Goal: Task Accomplishment & Management: Complete application form

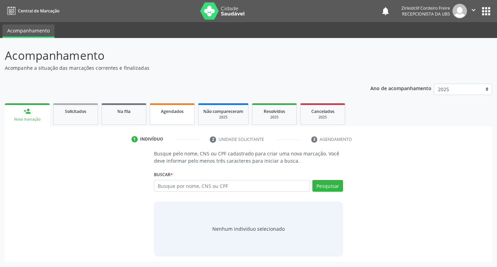
click at [182, 118] on link "Agendados" at bounding box center [172, 113] width 45 height 21
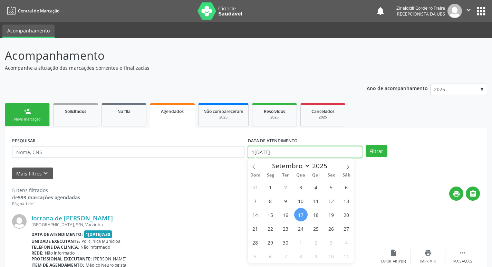
click at [289, 151] on input "1[DATE]" at bounding box center [305, 152] width 114 height 12
click at [270, 231] on span "22" at bounding box center [270, 228] width 13 height 13
type input "22/09/2025"
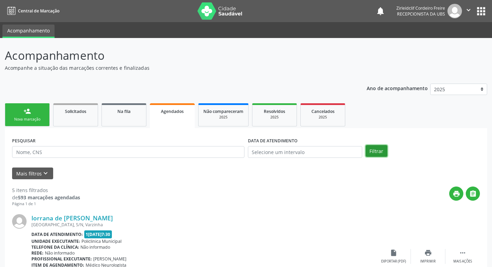
click at [375, 154] on button "Filtrar" at bounding box center [377, 151] width 22 height 12
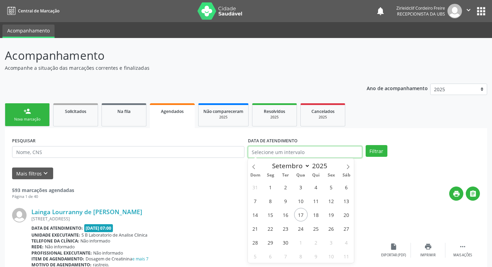
click at [275, 154] on input "text" at bounding box center [305, 152] width 114 height 12
click at [269, 228] on span "22" at bounding box center [270, 228] width 13 height 13
type input "22/09/2025"
click at [269, 229] on span "22" at bounding box center [270, 228] width 13 height 13
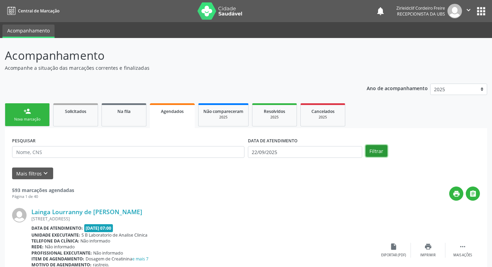
click at [374, 150] on button "Filtrar" at bounding box center [377, 151] width 22 height 12
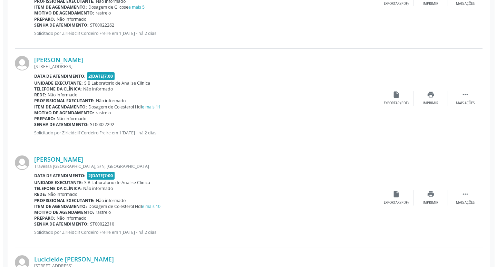
scroll to position [967, 0]
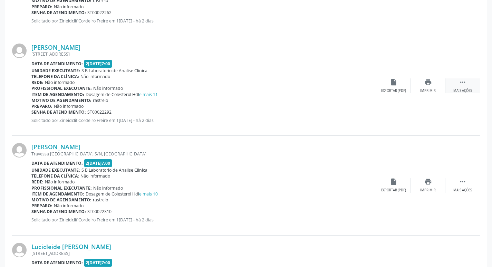
click at [460, 84] on icon "" at bounding box center [463, 82] width 8 height 8
click at [393, 84] on icon "cancel" at bounding box center [394, 82] width 8 height 8
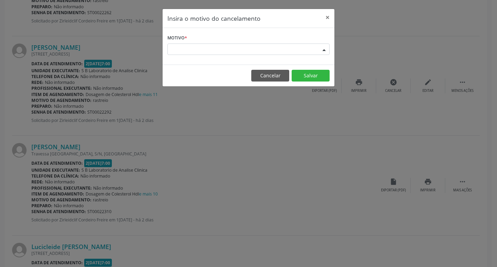
click at [181, 51] on div "Escolha o motivo" at bounding box center [249, 50] width 162 height 12
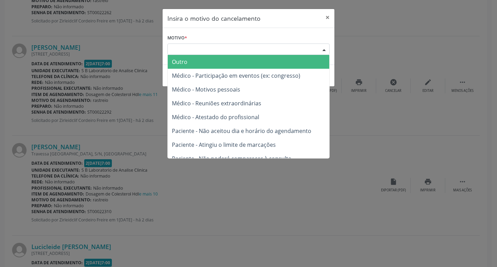
click at [183, 61] on span "Outro" at bounding box center [180, 62] width 16 height 8
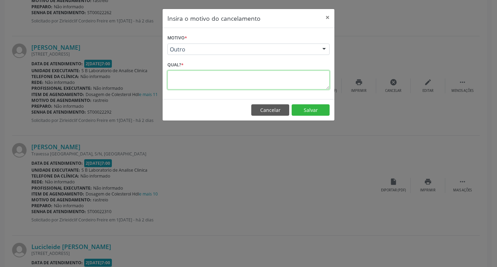
click at [175, 79] on textarea at bounding box center [249, 79] width 162 height 19
click at [189, 76] on textarea "pacienete viajando" at bounding box center [249, 79] width 162 height 19
type textarea "paciente viajando"
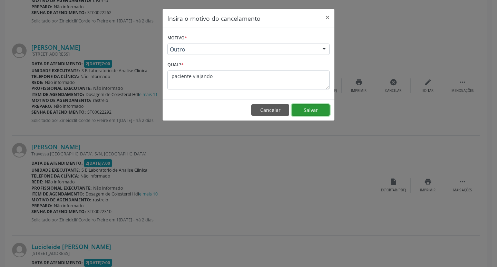
click at [308, 111] on button "Salvar" at bounding box center [311, 110] width 38 height 12
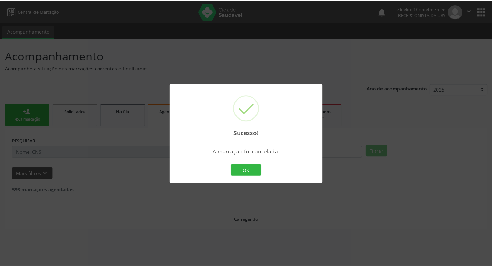
scroll to position [0, 0]
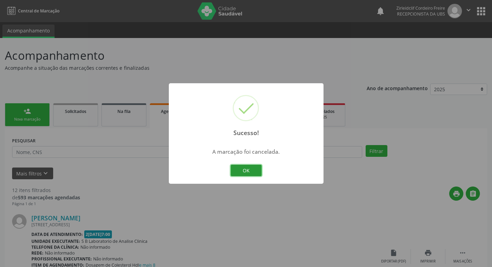
click at [249, 171] on button "OK" at bounding box center [246, 171] width 31 height 12
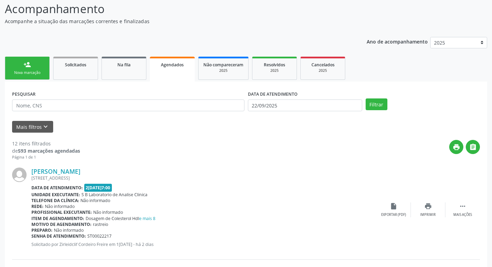
scroll to position [35, 0]
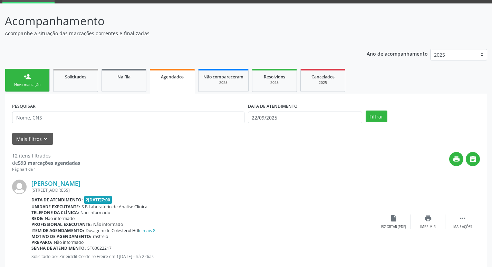
click at [16, 82] on link "person_add Nova marcação" at bounding box center [27, 80] width 45 height 23
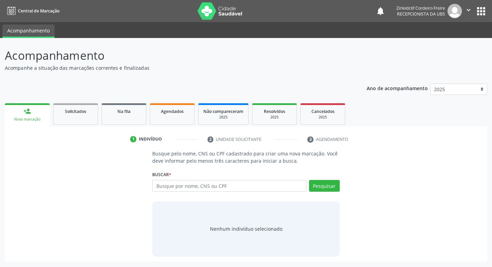
scroll to position [0, 0]
click at [233, 186] on input "text" at bounding box center [232, 186] width 156 height 12
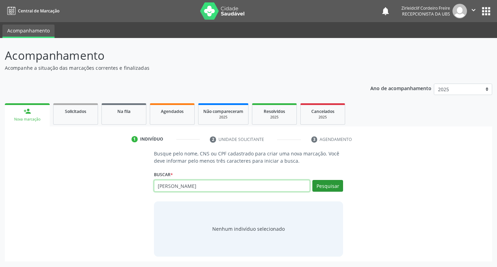
type input "antonio manoel dos santos"
click at [332, 185] on button "Pesquisar" at bounding box center [328, 186] width 31 height 12
type input "antonio manoel dos santos"
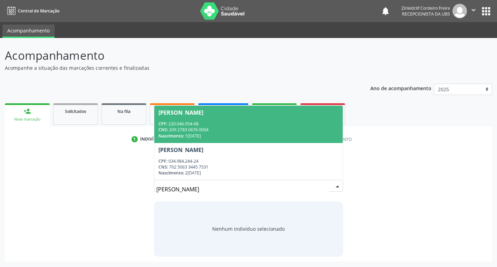
click at [229, 133] on div "Nascimento: 10/06/1948" at bounding box center [249, 136] width 181 height 6
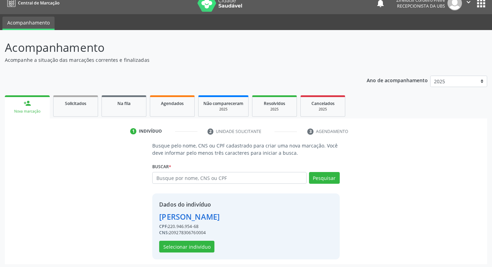
scroll to position [10, 0]
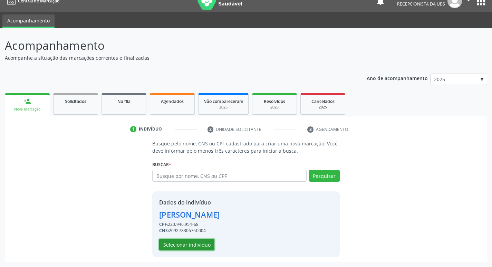
click at [174, 245] on button "Selecionar indivíduo" at bounding box center [186, 245] width 55 height 12
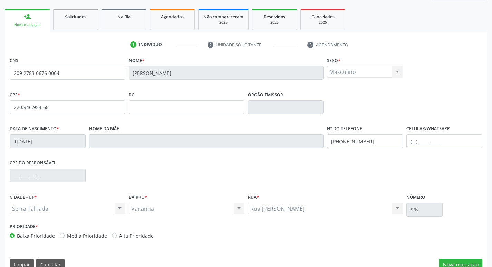
scroll to position [107, 0]
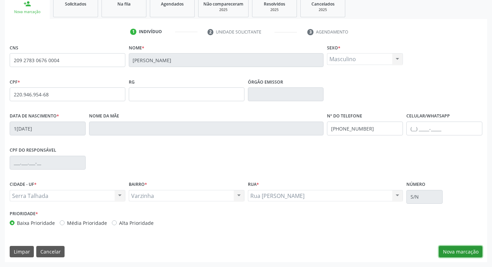
click at [454, 253] on button "Nova marcação" at bounding box center [461, 252] width 44 height 12
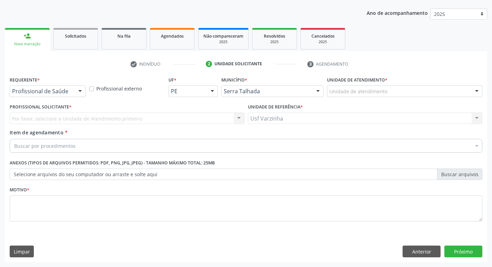
scroll to position [75, 0]
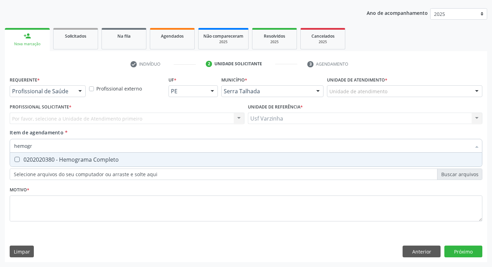
type input "hemogra"
click at [16, 158] on Completo at bounding box center [17, 159] width 5 height 5
click at [15, 158] on Completo "checkbox" at bounding box center [12, 159] width 4 height 4
checkbox Completo "true"
type input "he"
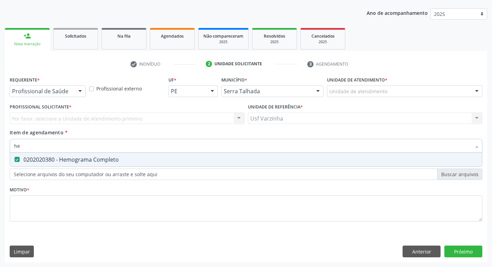
checkbox Completo "false"
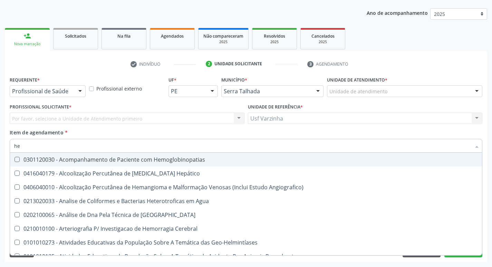
type input "h"
checkbox Completo "false"
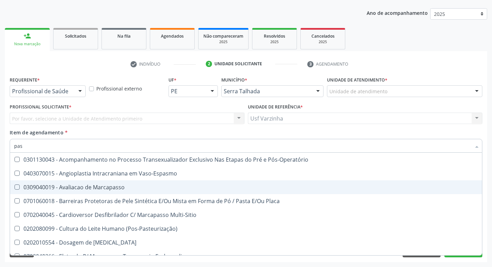
scroll to position [35, 0]
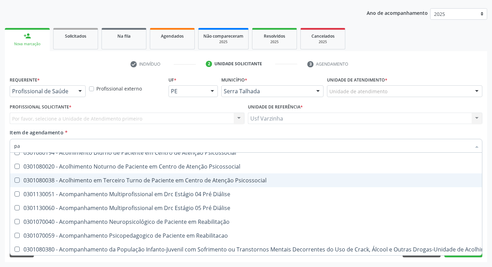
type input "p"
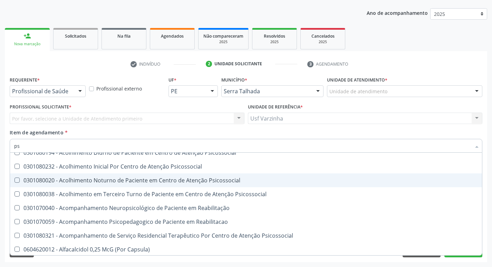
type input "psa"
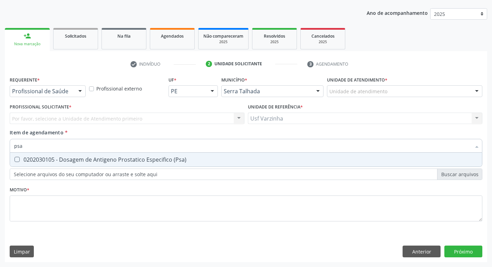
click at [18, 159] on \(Psa\) at bounding box center [17, 159] width 5 height 5
click at [15, 159] on \(Psa\) "checkbox" at bounding box center [12, 159] width 4 height 4
checkbox \(Psa\) "true"
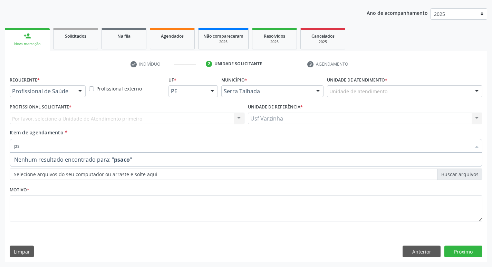
type input "p"
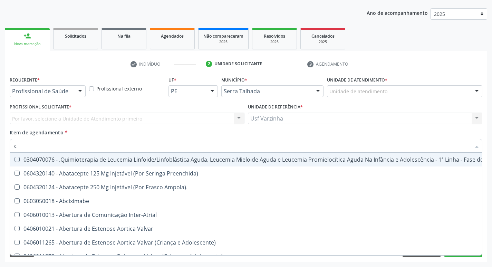
type input "co"
checkbox Oncologia "true"
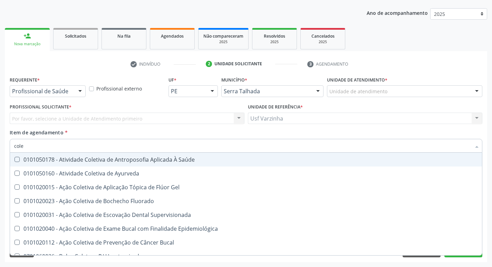
type input "coles"
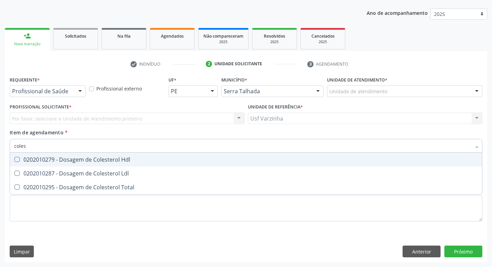
drag, startPoint x: 19, startPoint y: 159, endPoint x: 16, endPoint y: 162, distance: 4.2
click at [18, 159] on Hdl at bounding box center [17, 159] width 5 height 5
click at [15, 159] on Hdl "checkbox" at bounding box center [12, 159] width 4 height 4
checkbox Hdl "true"
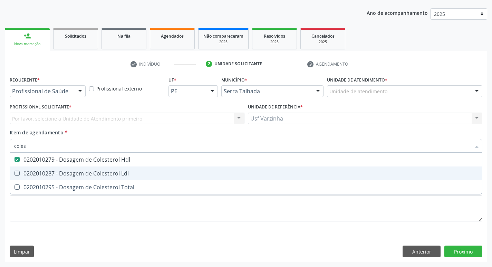
click at [16, 172] on Ldl at bounding box center [17, 173] width 5 height 5
click at [15, 172] on Ldl "checkbox" at bounding box center [12, 173] width 4 height 4
checkbox Ldl "true"
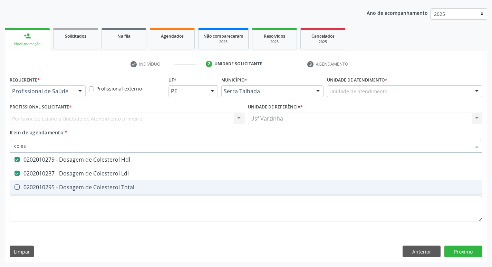
click at [17, 187] on Total at bounding box center [17, 186] width 5 height 5
click at [15, 187] on Total "checkbox" at bounding box center [12, 187] width 4 height 4
checkbox Total "true"
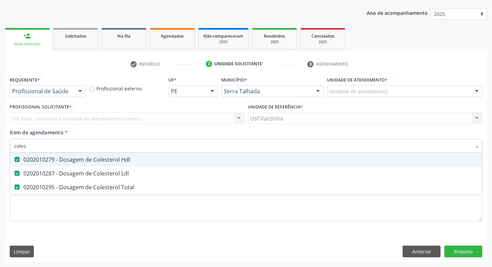
click at [37, 146] on input "coles" at bounding box center [242, 146] width 457 height 14
type input "cole"
checkbox Hdl "false"
checkbox Ldl "false"
checkbox Total "false"
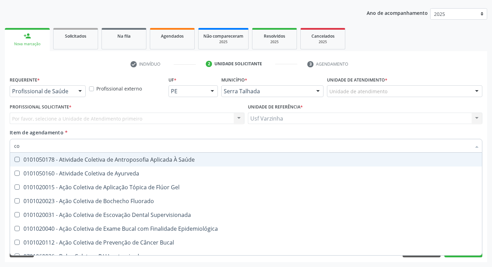
type input "c"
checkbox Hdl "false"
checkbox Ldl "false"
checkbox Total "false"
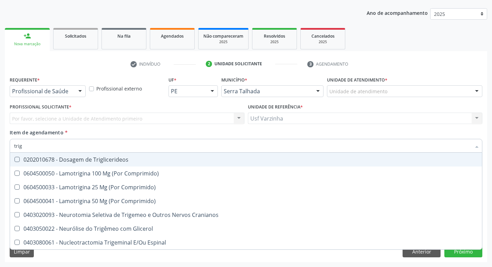
type input "trigl"
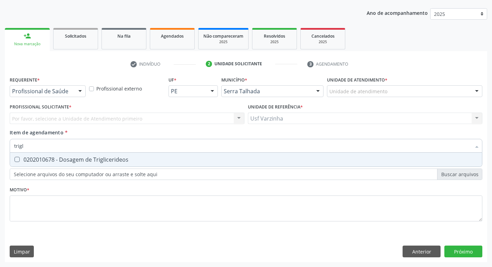
click at [17, 159] on Triglicerideos at bounding box center [17, 159] width 5 height 5
click at [15, 159] on Triglicerideos "checkbox" at bounding box center [12, 159] width 4 height 4
checkbox Triglicerideos "true"
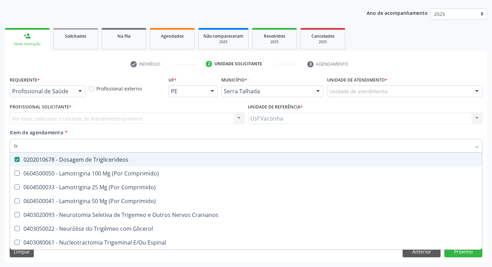
type input "t"
checkbox Triglicerideos "false"
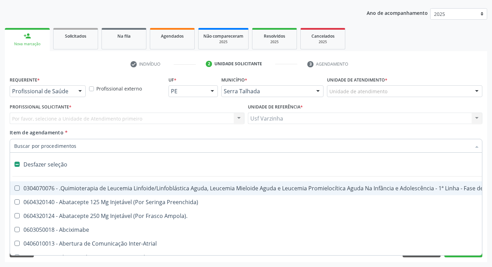
type input "g"
checkbox Penis "true"
checkbox Linha "true"
checkbox Infusão "true"
checkbox Urostomizados "true"
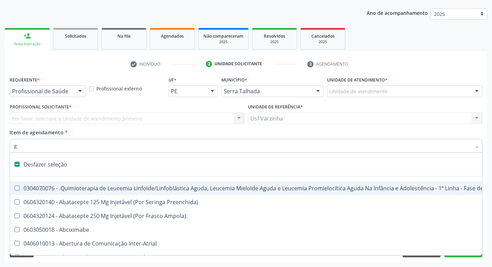
checkbox Capsula\) "true"
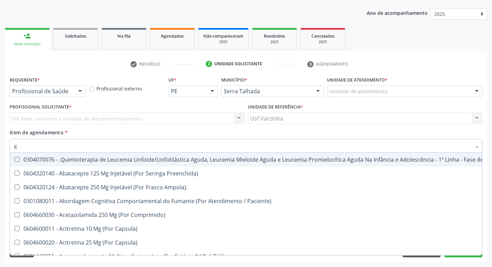
type input "gl"
checkbox Pé "true"
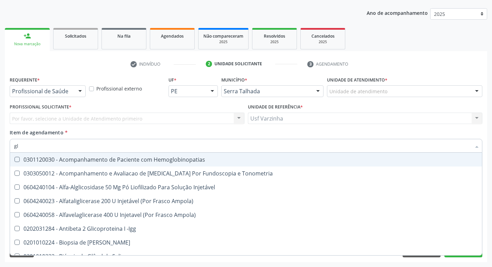
type input "gli"
checkbox Glomerular "true"
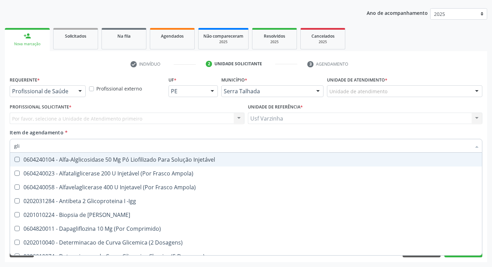
type input "glic"
checkbox Derrames "true"
checkbox Triglicerideos "false"
type input "glice"
checkbox Dosagens\) "true"
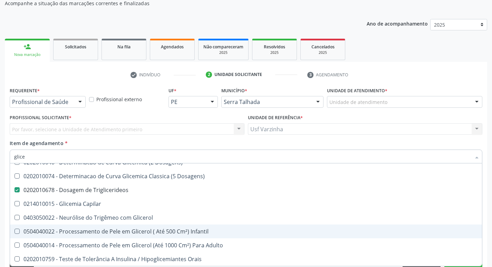
scroll to position [75, 0]
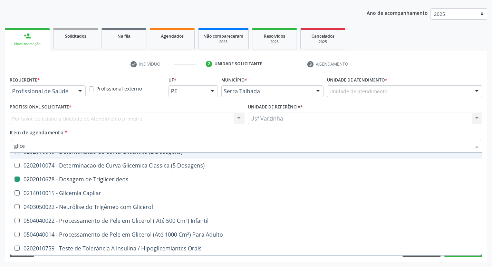
type input "glic"
checkbox Triglicerideos "false"
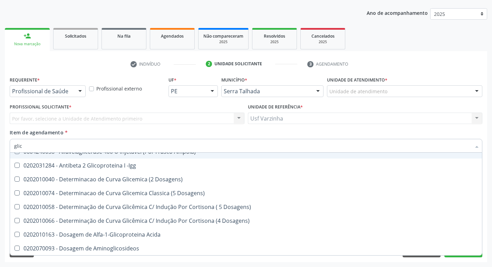
type input "gli"
checkbox Triglicerideos "false"
checkbox Delgada\) "true"
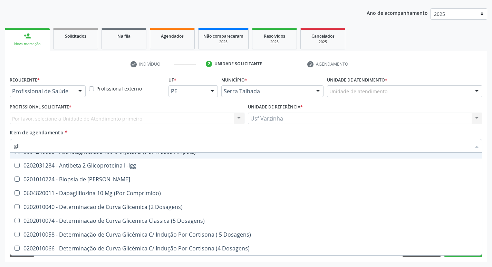
type input "gl"
checkbox Triglicerideos "false"
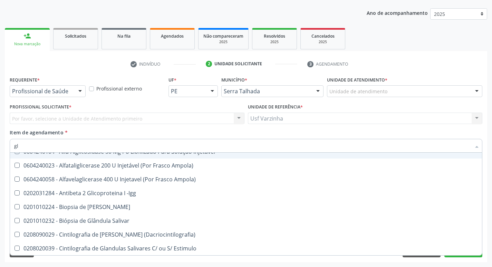
type input "gli"
checkbox Glomerular "true"
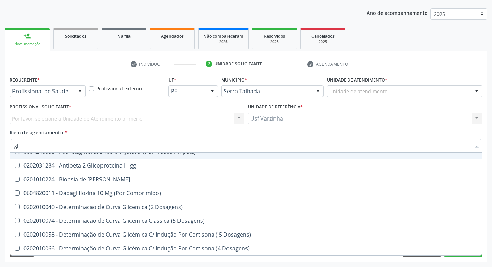
type input "glic"
checkbox Derrames "true"
checkbox Triglicerideos "false"
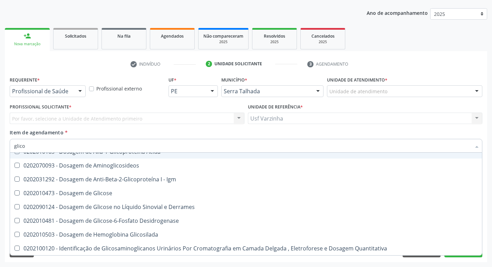
type input "glicos"
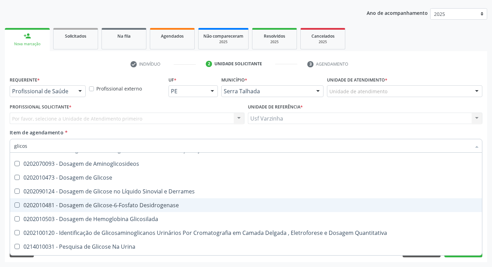
scroll to position [0, 0]
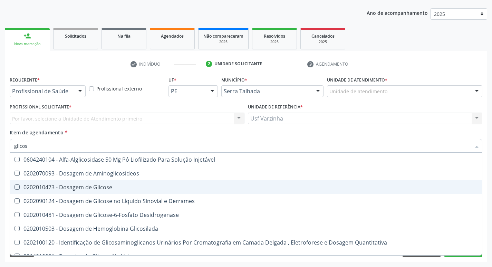
drag, startPoint x: 112, startPoint y: 189, endPoint x: 109, endPoint y: 187, distance: 4.2
click at [111, 188] on div "0202010473 - Dosagem de Glicose" at bounding box center [246, 187] width 464 height 6
checkbox Glicose "true"
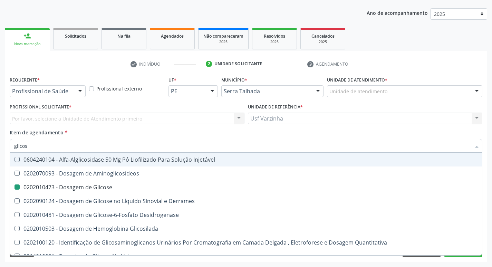
type input "glico"
checkbox Glicose "false"
checkbox Glicosilada "true"
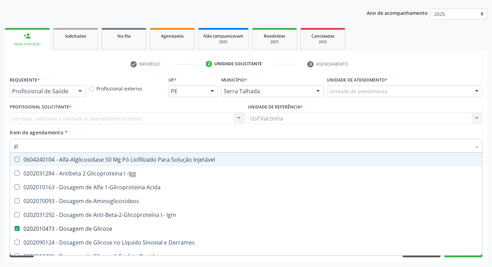
type input "g"
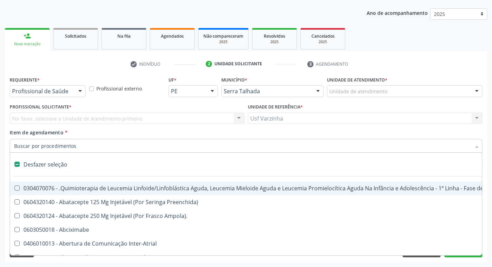
checkbox Valvar "false"
checkbox Comprimido\) "false"
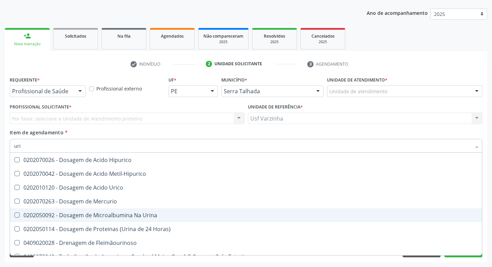
scroll to position [276, 0]
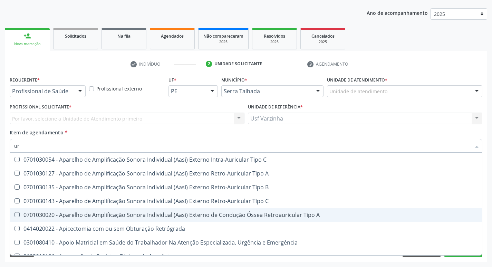
type input "u"
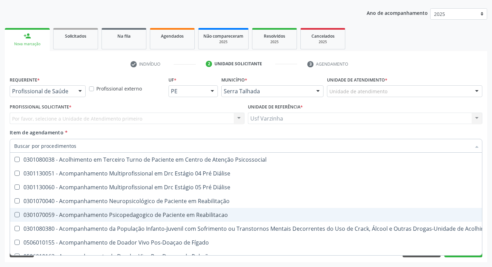
type input "a"
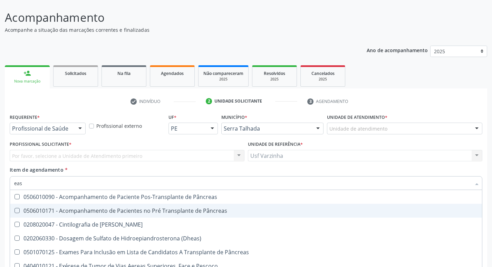
scroll to position [75, 0]
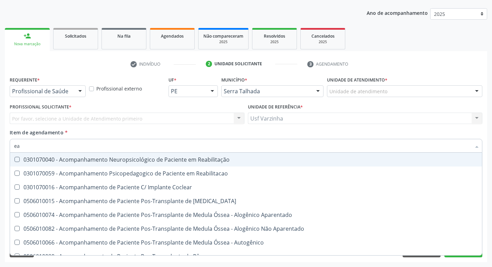
type input "e"
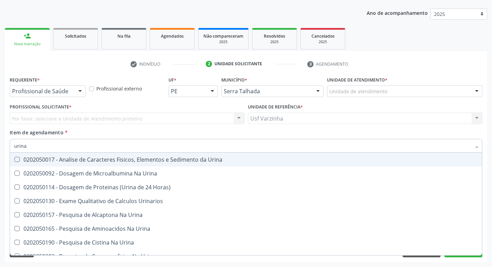
type input "urina"
click at [17, 159] on Urina at bounding box center [17, 159] width 5 height 5
click at [15, 159] on Urina "checkbox" at bounding box center [12, 159] width 4 height 4
checkbox Urina "true"
drag, startPoint x: 1, startPoint y: 152, endPoint x: 4, endPoint y: 152, distance: 3.5
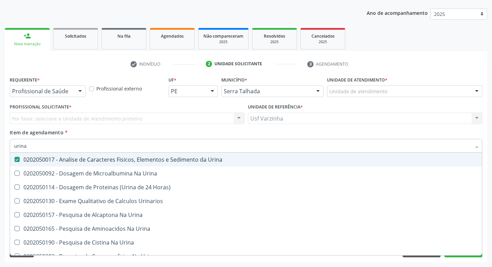
click at [0, 151] on div "Acompanhamento Acompanhe a situação das marcações correntes e finalizadas Relat…" at bounding box center [246, 115] width 492 height 304
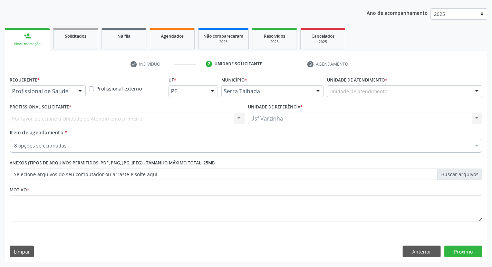
click at [256, 152] on div "8 opções selecionadas" at bounding box center [246, 146] width 473 height 14
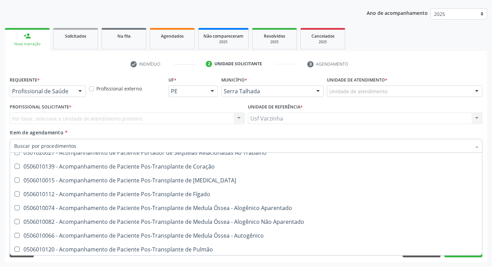
scroll to position [725, 0]
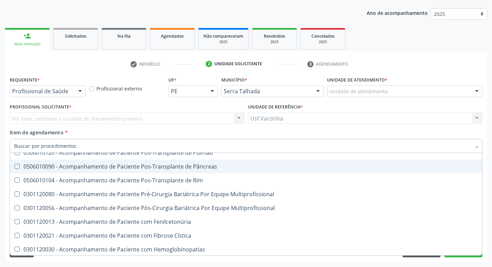
click at [463, 132] on div "Item de agendamento * Desfazer seleção Selecionados 0202020380 - Hemograma Comp…" at bounding box center [246, 140] width 473 height 22
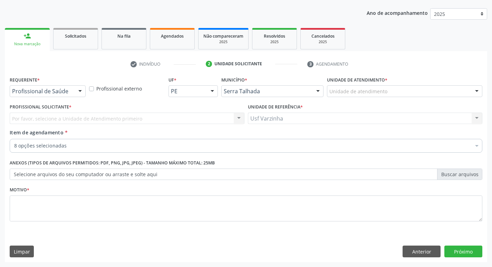
scroll to position [0, 0]
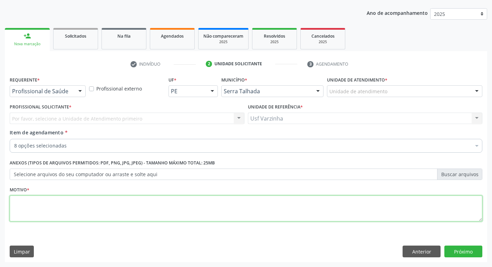
click at [101, 207] on textarea at bounding box center [246, 209] width 473 height 26
type textarea "rastreio"
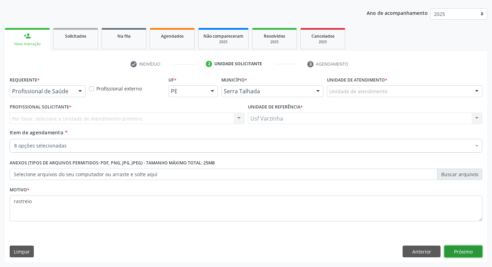
click at [464, 253] on button "Próximo" at bounding box center [464, 252] width 38 height 12
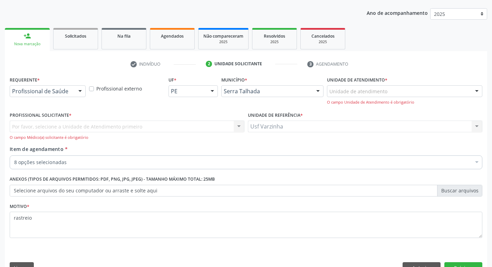
click at [34, 122] on div "Por favor, selecione a Unidade de Atendimento primeiro Nenhum resultado encontr…" at bounding box center [127, 131] width 235 height 20
click at [36, 128] on div "Por favor, selecione a Unidade de Atendimento primeiro Nenhum resultado encontr…" at bounding box center [127, 131] width 235 height 20
drag, startPoint x: 66, startPoint y: 127, endPoint x: 161, endPoint y: 128, distance: 95.3
click at [75, 128] on div "Por favor, selecione a Unidade de Atendimento primeiro Nenhum resultado encontr…" at bounding box center [127, 131] width 235 height 20
click at [240, 126] on div "Por favor, selecione a Unidade de Atendimento primeiro Nenhum resultado encontr…" at bounding box center [127, 131] width 235 height 20
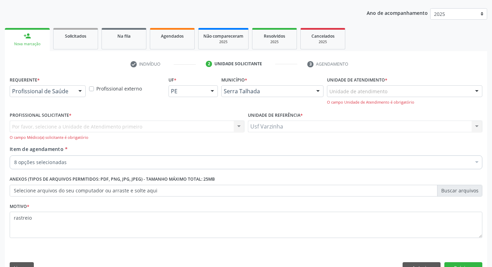
click at [239, 126] on div "Por favor, selecione a Unidade de Atendimento primeiro Nenhum resultado encontr…" at bounding box center [127, 131] width 235 height 20
click at [94, 126] on div "Por favor, selecione a Unidade de Atendimento primeiro Nenhum resultado encontr…" at bounding box center [127, 131] width 235 height 20
click at [93, 125] on div "Por favor, selecione a Unidade de Atendimento primeiro Nenhum resultado encontr…" at bounding box center [127, 131] width 235 height 20
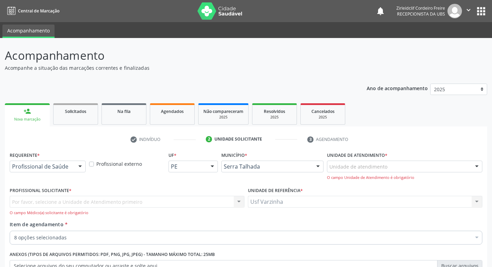
click at [23, 200] on div "Por favor, selecione a Unidade de Atendimento primeiro Nenhum resultado encontr…" at bounding box center [127, 206] width 235 height 20
click at [477, 165] on div at bounding box center [477, 167] width 10 height 12
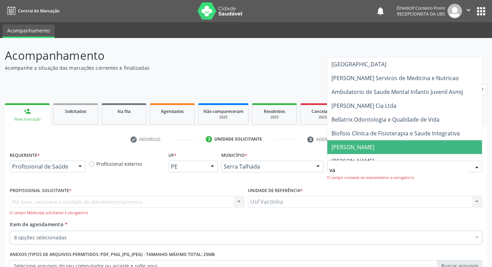
type input "var"
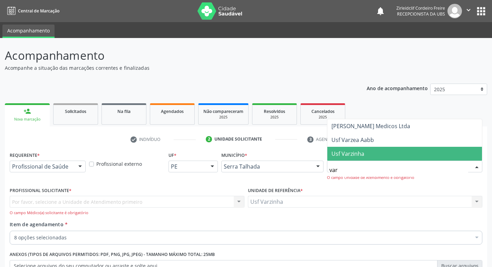
click at [357, 152] on span "Usf Varzinha" at bounding box center [348, 154] width 33 height 8
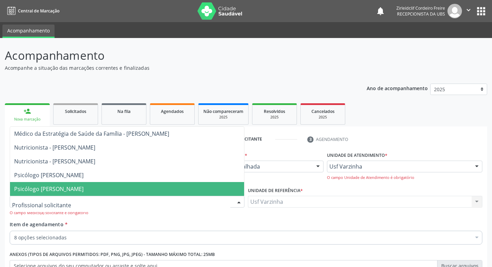
click at [0, 202] on div "Acompanhamento Acompanhe a situação das marcações correntes e finalizadas Relat…" at bounding box center [246, 198] width 492 height 321
click at [239, 202] on div at bounding box center [239, 202] width 10 height 12
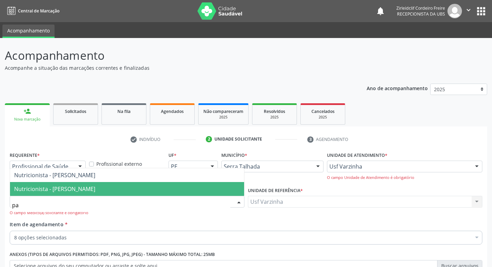
type input "p"
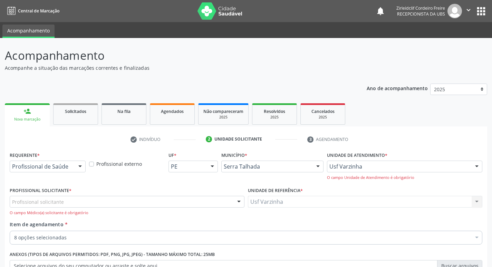
click at [2, 209] on div "Acompanhamento Acompanhe a situação das marcações correntes e finalizadas Relat…" at bounding box center [246, 198] width 492 height 321
click at [82, 167] on div at bounding box center [80, 167] width 10 height 12
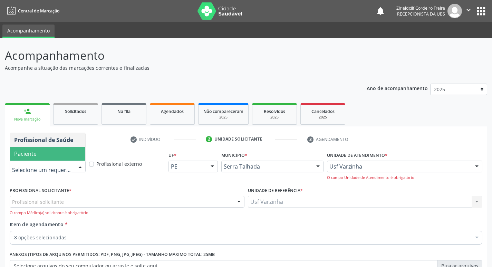
click at [47, 153] on span "Paciente" at bounding box center [47, 154] width 75 height 14
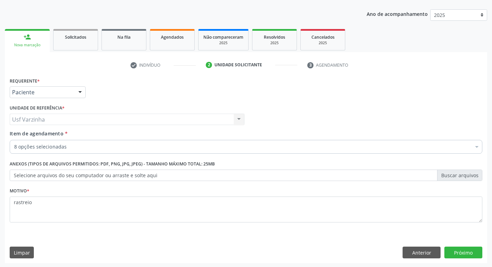
scroll to position [75, 0]
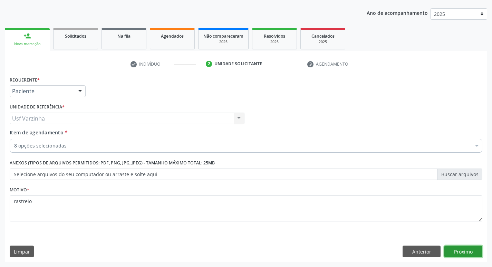
click at [459, 252] on button "Próximo" at bounding box center [464, 252] width 38 height 12
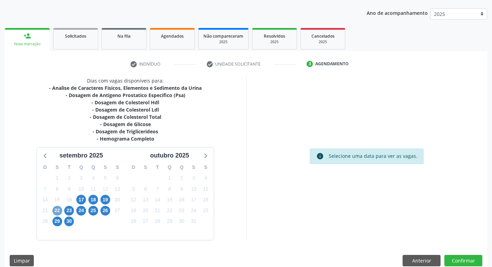
click at [56, 211] on span "22" at bounding box center [58, 211] width 10 height 10
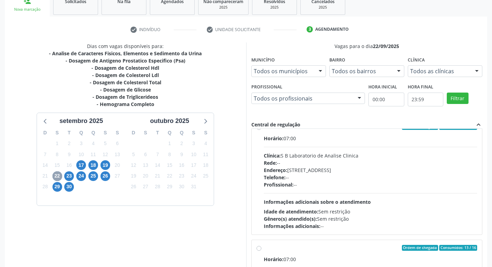
scroll to position [0, 0]
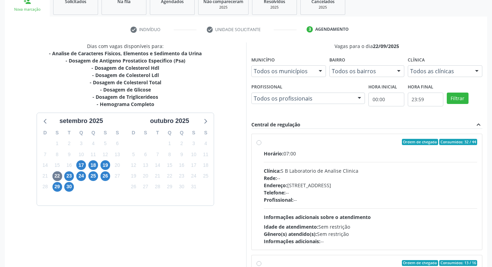
click at [264, 143] on label "Ordem de chegada Consumidos: 32 / 44 Horário: 07:00 Clínica: S B Laboratorio de…" at bounding box center [371, 192] width 214 height 106
click at [258, 143] on input "Ordem de chegada Consumidos: 32 / 44 Horário: 07:00 Clínica: S B Laboratorio de…" at bounding box center [259, 142] width 5 height 6
radio input "true"
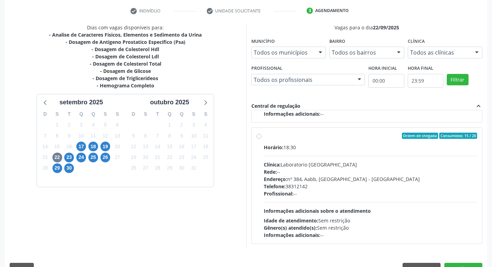
scroll to position [146, 0]
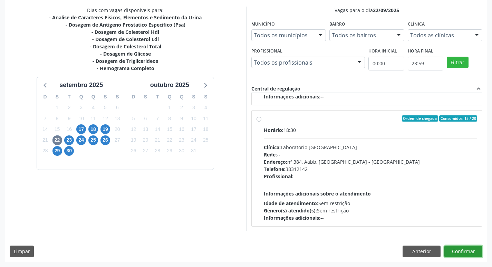
click at [463, 252] on button "Confirmar" at bounding box center [464, 252] width 38 height 12
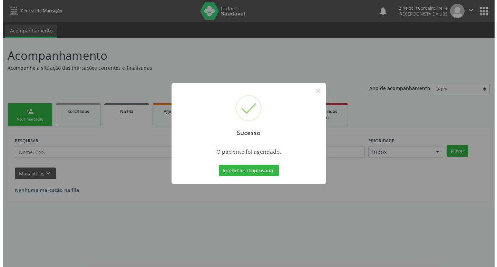
scroll to position [0, 0]
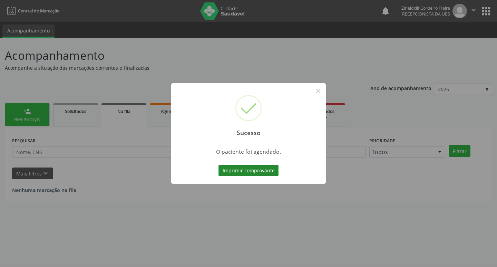
click at [250, 169] on button "Imprimir comprovante" at bounding box center [249, 171] width 60 height 12
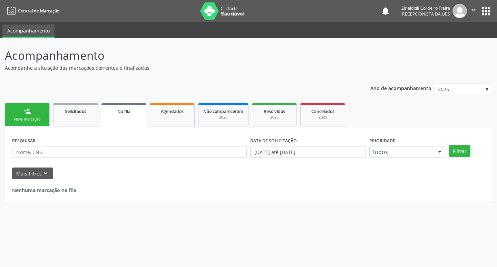
click at [29, 116] on link "person_add Nova marcação" at bounding box center [27, 114] width 45 height 23
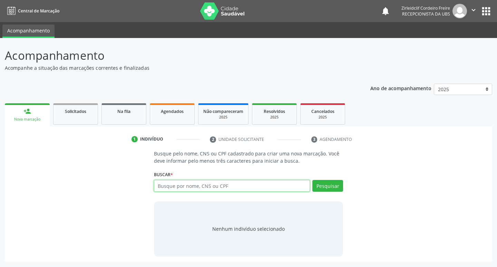
click at [179, 185] on input "text" at bounding box center [232, 186] width 156 height 12
type input "898002710895104"
click at [332, 186] on button "Pesquisar" at bounding box center [328, 186] width 31 height 12
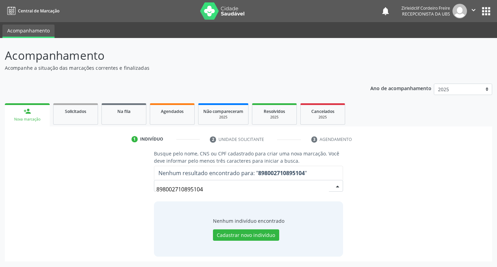
drag, startPoint x: 209, startPoint y: 185, endPoint x: 151, endPoint y: 181, distance: 58.2
click at [153, 189] on div "Busque pelo nome, CNS ou CPF cadastrado para criar uma nova marcação. Você deve…" at bounding box center [248, 203] width 199 height 106
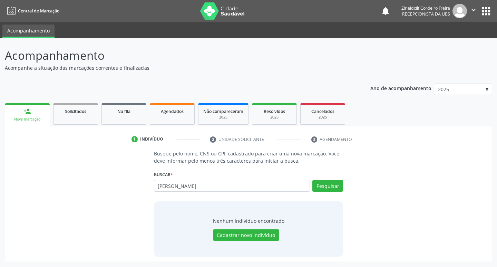
click at [190, 186] on input "[PERSON_NAME]" at bounding box center [232, 186] width 156 height 12
click at [212, 185] on input "[PERSON_NAME]" at bounding box center [232, 186] width 156 height 12
type input "[PERSON_NAME]"
click at [322, 183] on button "Pesquisar" at bounding box center [328, 186] width 31 height 12
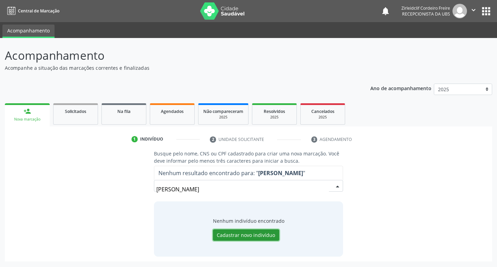
click at [249, 235] on button "Cadastrar novo indivíduo" at bounding box center [246, 235] width 66 height 12
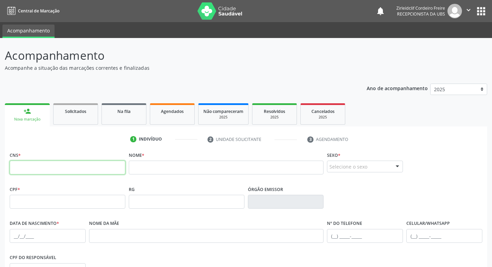
click at [54, 171] on input "text" at bounding box center [68, 168] width 116 height 14
type input "898 0027 1089 5140"
click at [147, 182] on div "Nome *" at bounding box center [226, 167] width 199 height 34
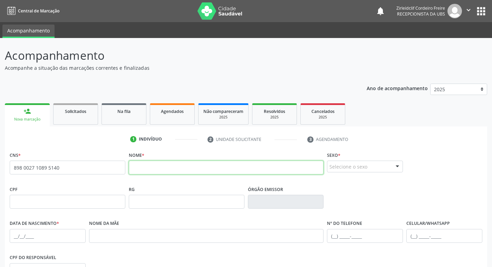
click at [181, 174] on input "text" at bounding box center [226, 168] width 195 height 14
type input "[PERSON_NAME]"
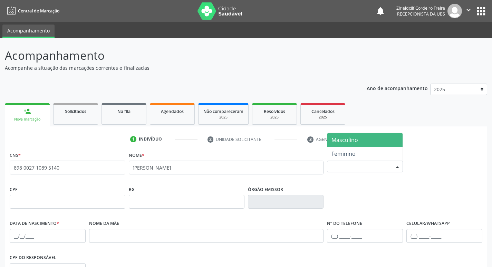
click at [398, 166] on div at bounding box center [397, 167] width 10 height 12
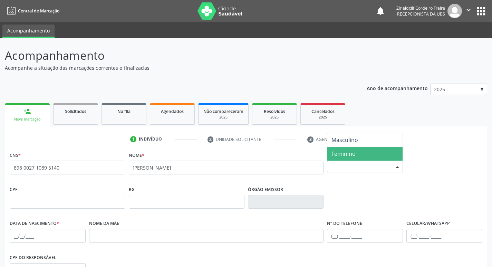
click at [352, 156] on span "Feminino" at bounding box center [344, 154] width 24 height 8
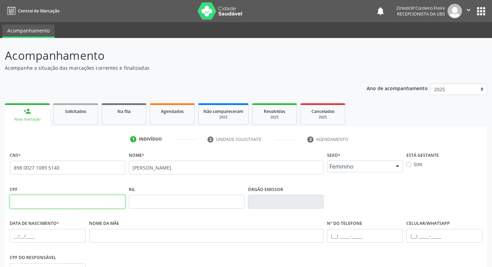
click at [55, 203] on input "text" at bounding box center [68, 202] width 116 height 14
type input "169.371.129-91"
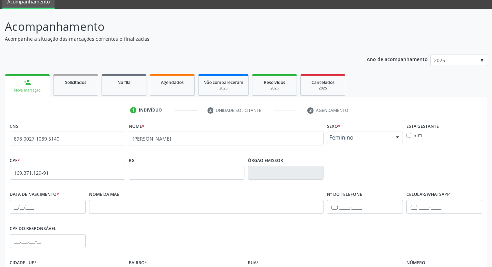
scroll to position [104, 0]
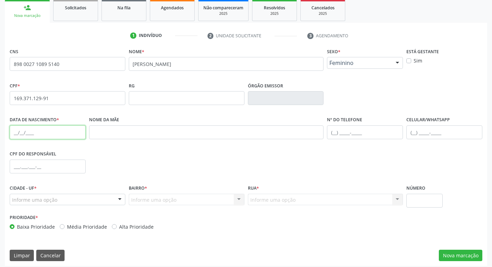
click at [16, 133] on input "text" at bounding box center [48, 132] width 76 height 14
click at [121, 200] on div at bounding box center [120, 200] width 10 height 12
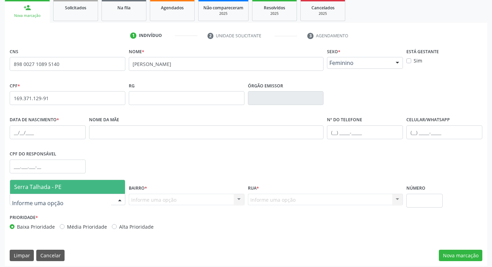
click at [60, 188] on span "Serra Talhada - PE" at bounding box center [37, 187] width 47 height 8
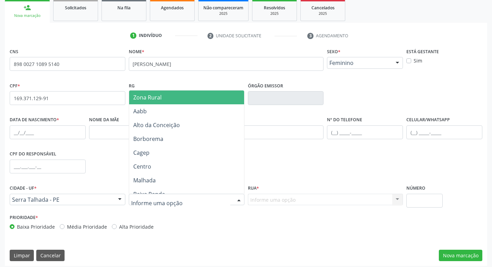
click at [239, 201] on div at bounding box center [239, 200] width 10 height 12
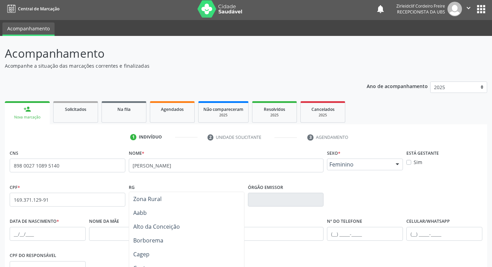
scroll to position [35, 0]
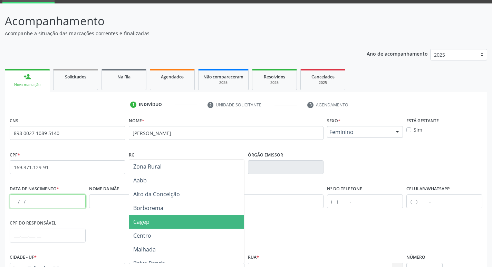
click at [14, 202] on input "text" at bounding box center [48, 201] width 76 height 14
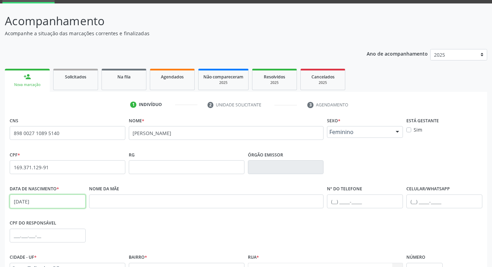
type input "[DATE]"
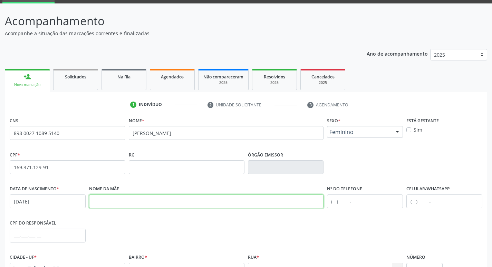
click at [104, 200] on input "text" at bounding box center [206, 201] width 235 height 14
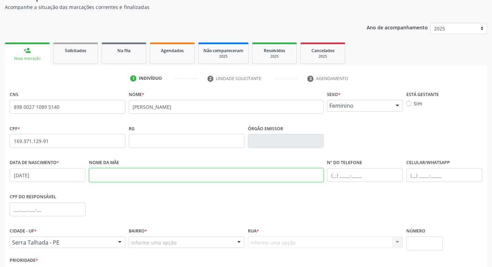
scroll to position [107, 0]
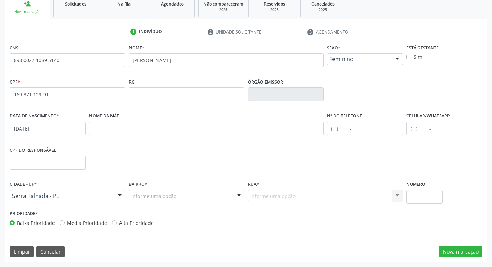
click at [197, 198] on div "Informe uma opção" at bounding box center [187, 196] width 116 height 12
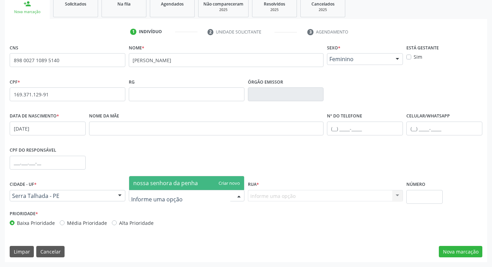
click at [270, 195] on div "Informe uma opção Nenhum resultado encontrado para: " " Nenhuma opção encontrad…" at bounding box center [325, 196] width 155 height 12
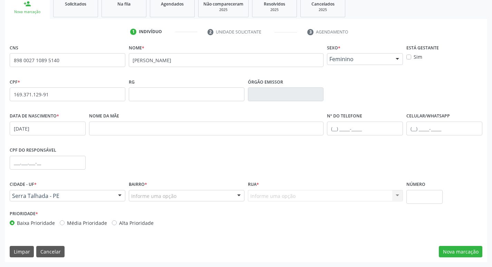
click at [263, 197] on div "Informe uma opção Nenhum resultado encontrado para: " " Nenhuma opção encontrad…" at bounding box center [325, 196] width 155 height 12
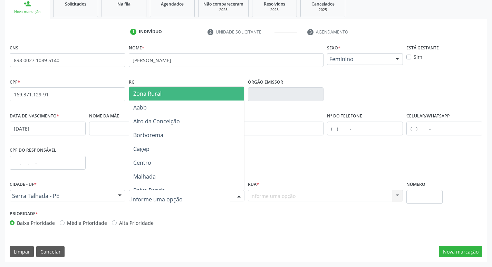
click at [205, 196] on div at bounding box center [187, 196] width 116 height 12
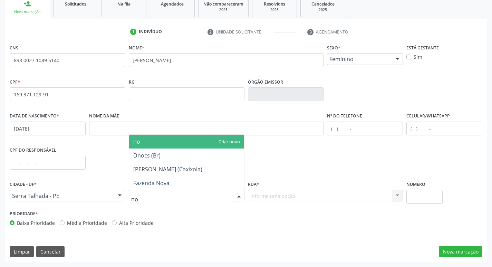
type input "n"
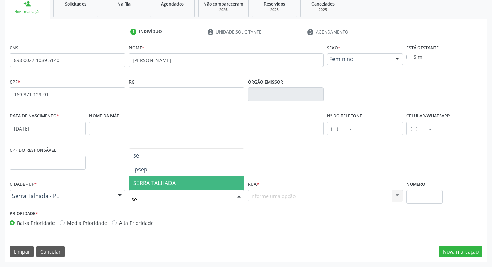
scroll to position [0, 0]
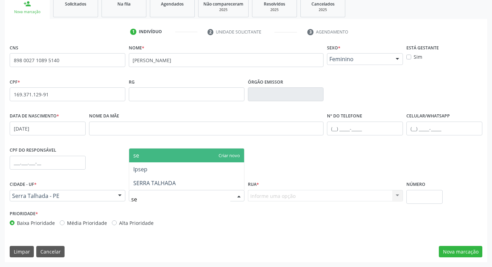
type input "s"
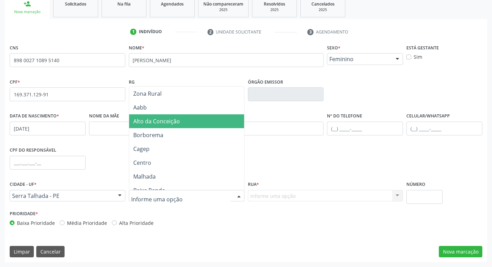
click at [169, 123] on span "Alto da Conceição" at bounding box center [156, 121] width 47 height 8
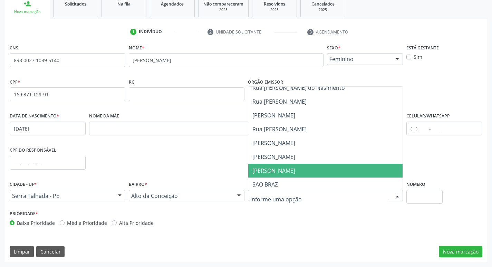
scroll to position [367, 0]
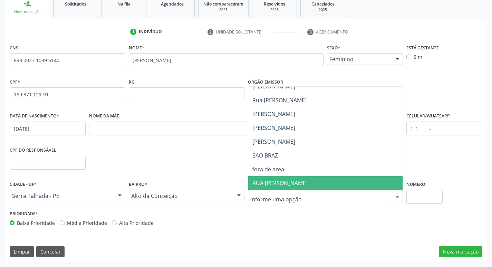
click at [236, 195] on div at bounding box center [239, 196] width 10 height 12
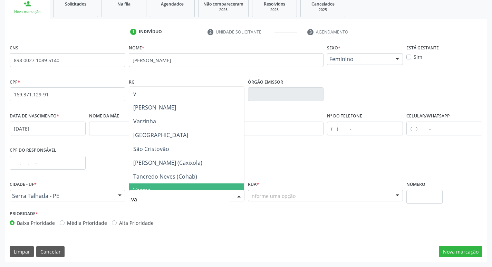
type input "var"
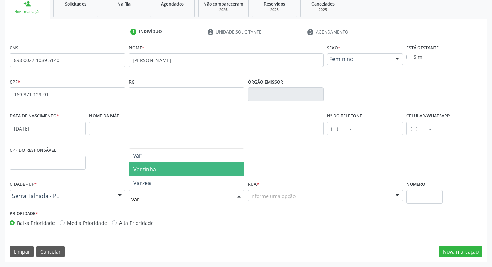
click at [150, 171] on span "Varzinha" at bounding box center [144, 169] width 23 height 8
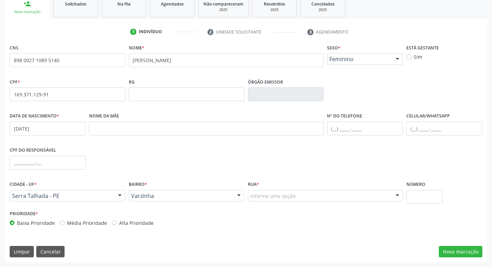
click at [329, 195] on div "Informe uma opção" at bounding box center [325, 196] width 155 height 12
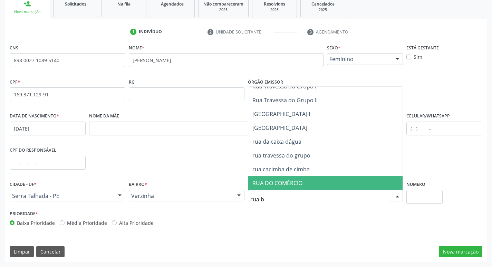
scroll to position [0, 0]
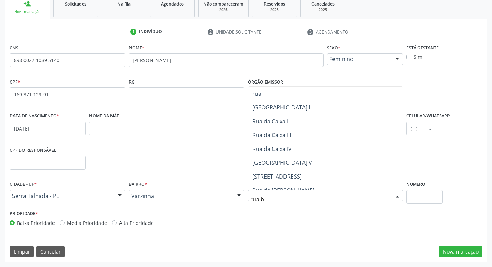
type input "rua ba"
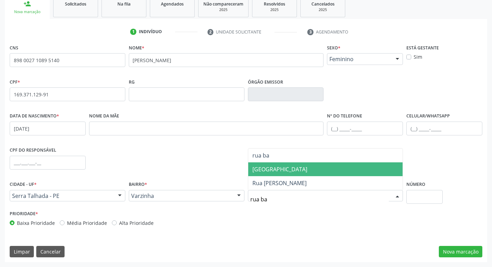
click at [297, 170] on span "[GEOGRAPHIC_DATA]" at bounding box center [280, 169] width 55 height 8
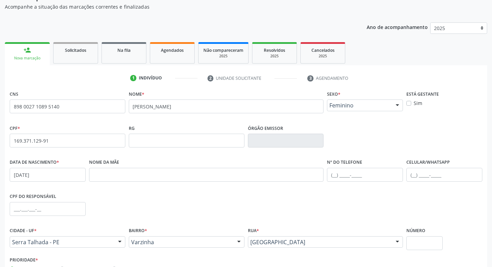
scroll to position [107, 0]
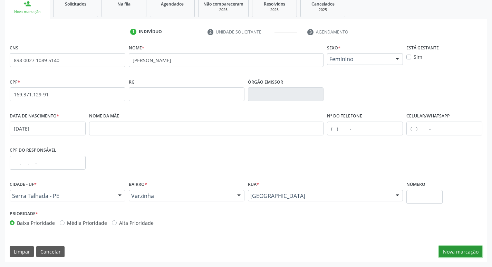
click at [463, 250] on button "Nova marcação" at bounding box center [461, 252] width 44 height 12
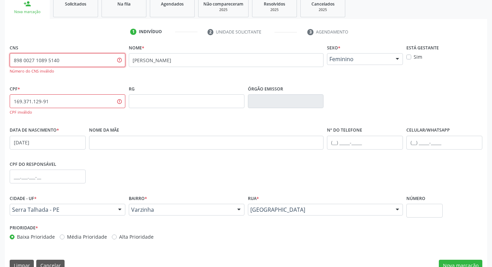
click at [60, 60] on input "898 0027 1089 5140" at bounding box center [68, 60] width 116 height 14
type input "898 0027 1089 5104"
click at [71, 102] on input "169.371.129-91" at bounding box center [68, 101] width 116 height 14
drag, startPoint x: 124, startPoint y: 114, endPoint x: 140, endPoint y: 119, distance: 16.9
click at [125, 113] on div "CPF inválido" at bounding box center [68, 113] width 116 height 6
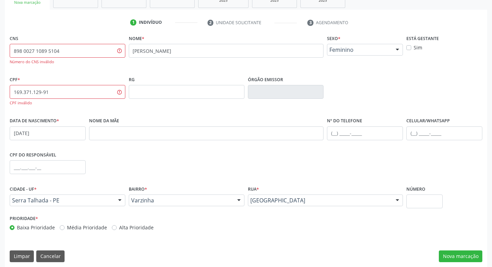
scroll to position [122, 0]
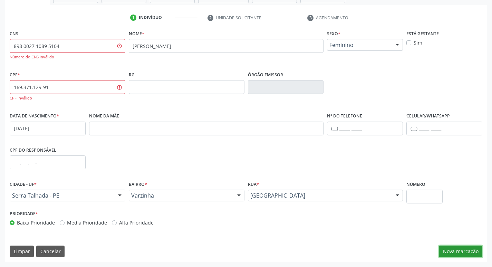
click at [458, 251] on button "Nova marcação" at bounding box center [461, 252] width 44 height 12
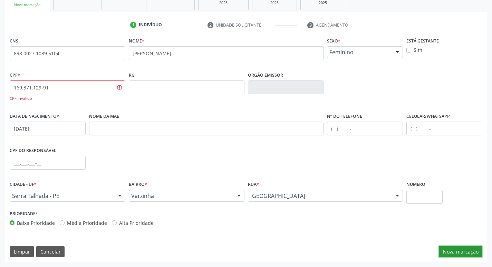
scroll to position [114, 0]
click at [465, 254] on button "Nova marcação" at bounding box center [461, 252] width 44 height 12
click at [464, 251] on button "Nova marcação" at bounding box center [461, 252] width 44 height 12
click at [53, 86] on input "169.371.129-91" at bounding box center [68, 87] width 116 height 14
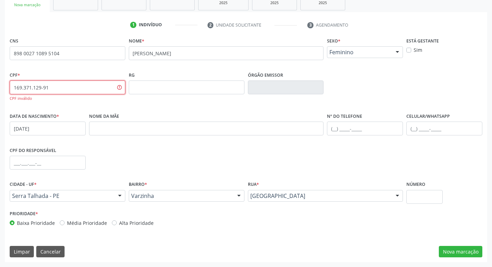
click at [41, 88] on input "169.371.129-91" at bounding box center [68, 87] width 116 height 14
click at [41, 88] on input "169.371.129-14" at bounding box center [68, 87] width 116 height 14
type input "169.371.124-91"
drag, startPoint x: 52, startPoint y: 89, endPoint x: 14, endPoint y: 87, distance: 37.8
click at [14, 87] on input "169.371.124-91" at bounding box center [68, 87] width 116 height 14
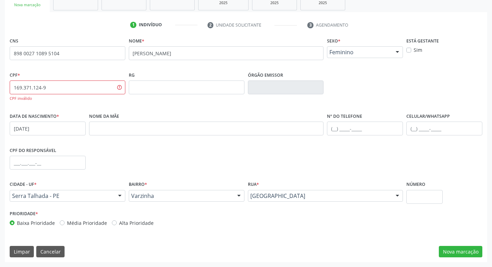
type input "169.371.124-91"
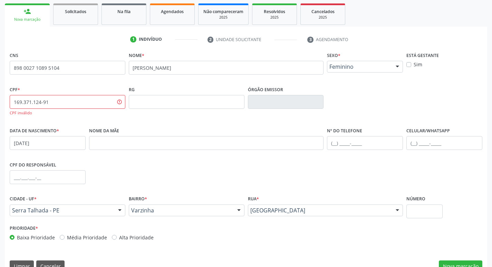
scroll to position [0, 0]
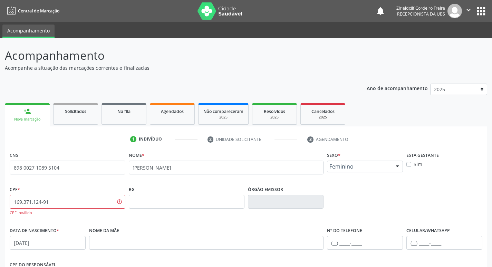
click at [25, 120] on div "Nova marcação" at bounding box center [27, 119] width 35 height 5
click at [179, 118] on link "Agendados" at bounding box center [172, 113] width 45 height 21
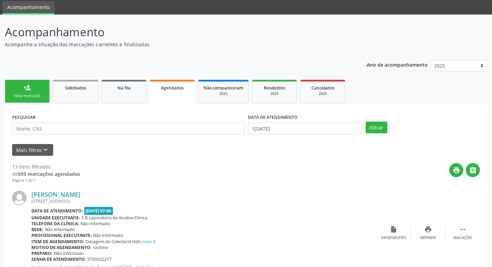
scroll to position [35, 0]
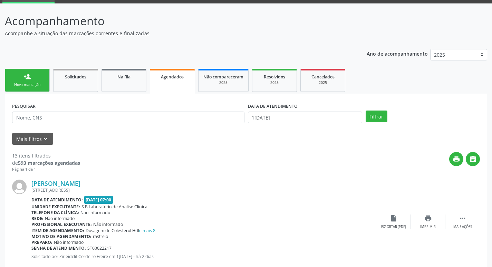
click at [20, 83] on div "Nova marcação" at bounding box center [27, 84] width 35 height 5
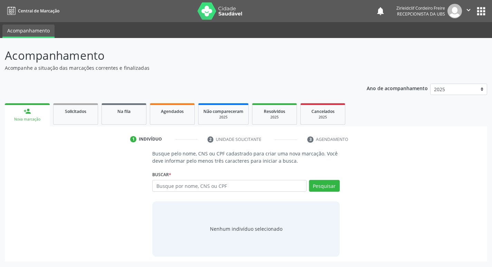
scroll to position [0, 0]
click at [193, 185] on input "text" at bounding box center [232, 186] width 156 height 12
click at [330, 190] on button "Pesquisar" at bounding box center [328, 186] width 31 height 12
click at [210, 190] on input "text" at bounding box center [232, 186] width 156 height 12
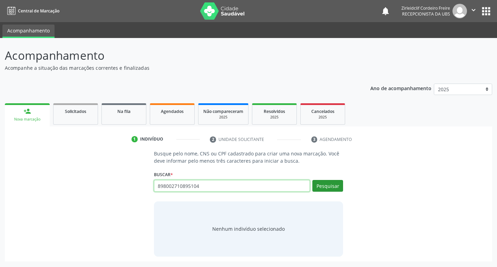
type input "898002710895104"
click at [334, 182] on button "Pesquisar" at bounding box center [328, 186] width 31 height 12
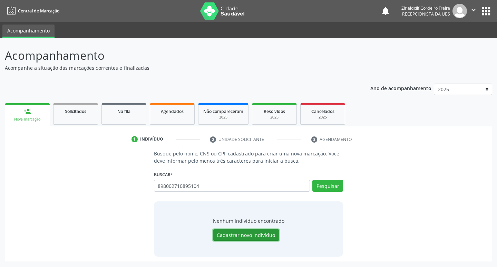
click at [246, 235] on button "Cadastrar novo indivíduo" at bounding box center [246, 235] width 66 height 12
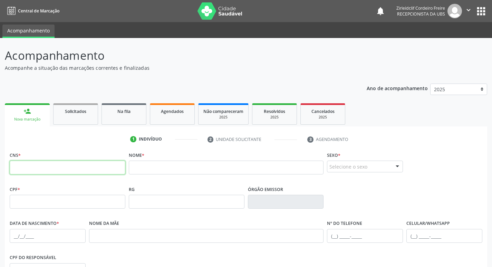
click at [54, 163] on input "text" at bounding box center [68, 168] width 116 height 14
type input "898 0027 1089 5104"
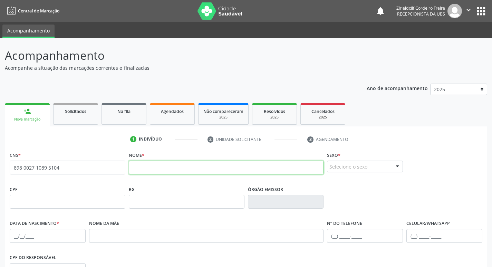
click at [139, 166] on input "text" at bounding box center [226, 168] width 195 height 14
type input "[PERSON_NAME]"
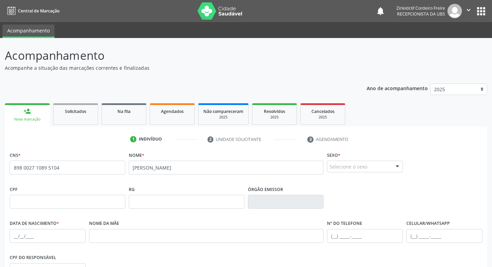
click at [401, 165] on div at bounding box center [397, 167] width 10 height 12
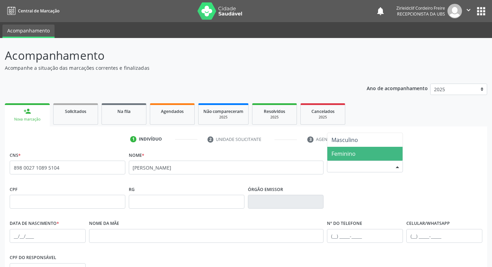
click at [376, 152] on span "Feminino" at bounding box center [364, 154] width 75 height 14
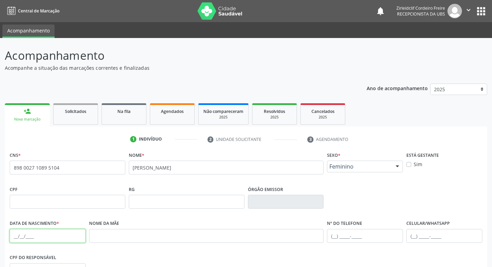
click at [16, 235] on input "text" at bounding box center [48, 236] width 76 height 14
click at [31, 234] on input "09/08/159" at bounding box center [48, 236] width 76 height 14
type input "[DATE]"
click at [168, 254] on div "CPF do responsável" at bounding box center [246, 270] width 476 height 34
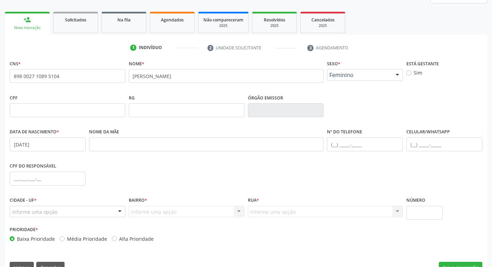
scroll to position [107, 0]
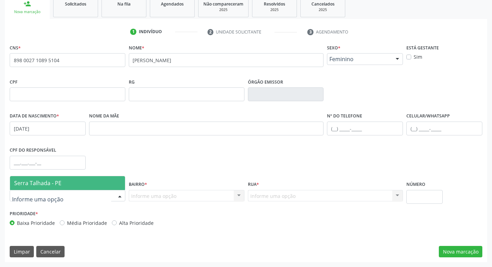
click at [120, 196] on div at bounding box center [120, 196] width 10 height 12
click at [59, 185] on span "Serra Talhada - PE" at bounding box center [37, 183] width 47 height 8
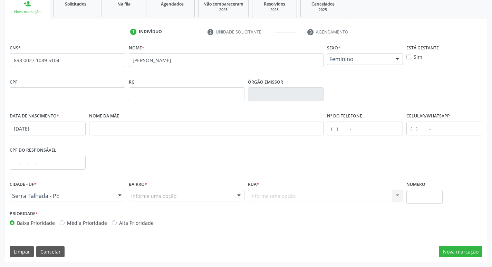
click at [240, 196] on div at bounding box center [239, 196] width 10 height 12
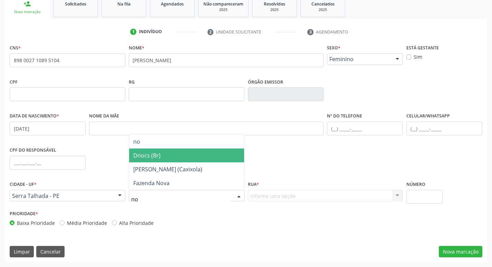
type input "n"
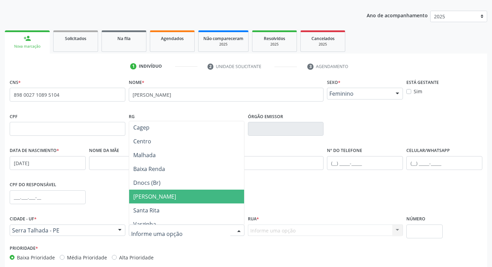
scroll to position [104, 0]
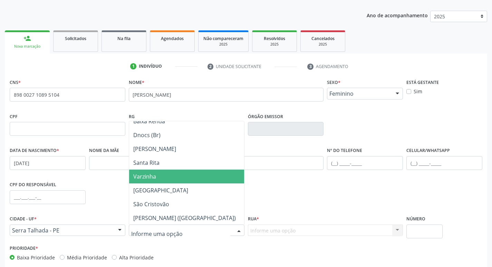
click at [162, 180] on span "Varzinha" at bounding box center [186, 177] width 115 height 14
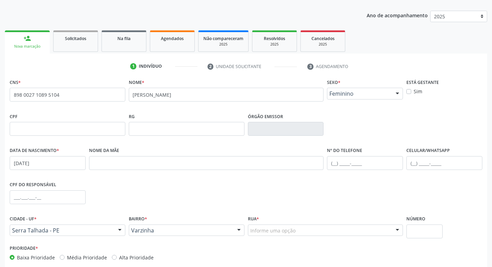
scroll to position [107, 0]
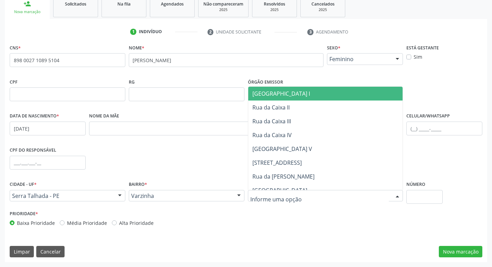
click at [298, 198] on div at bounding box center [325, 196] width 155 height 12
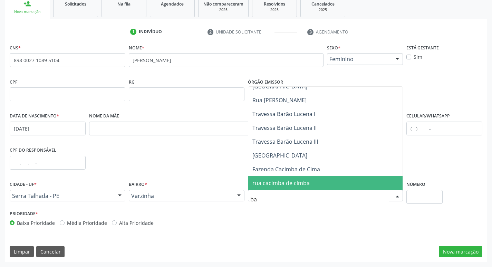
scroll to position [21, 0]
type input "bar"
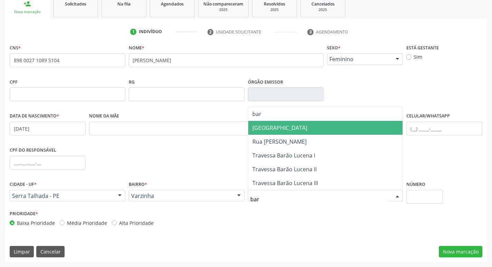
click at [288, 128] on span "[GEOGRAPHIC_DATA]" at bounding box center [280, 128] width 55 height 8
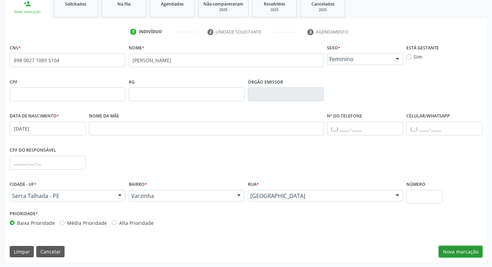
click at [459, 253] on button "Nova marcação" at bounding box center [461, 252] width 44 height 12
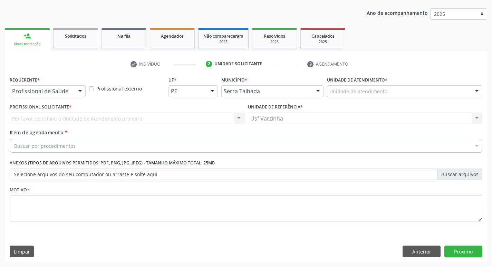
scroll to position [75, 0]
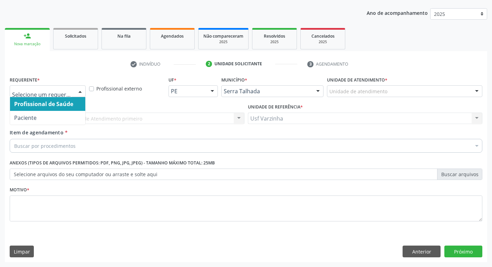
click at [79, 93] on div at bounding box center [80, 92] width 10 height 12
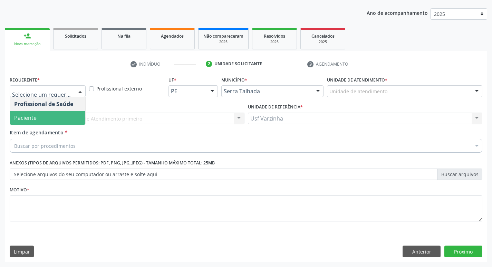
click at [33, 116] on span "Paciente" at bounding box center [25, 118] width 22 height 8
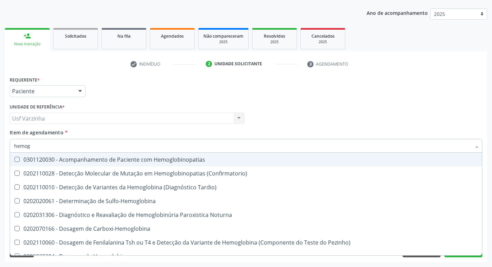
type input "hemogr"
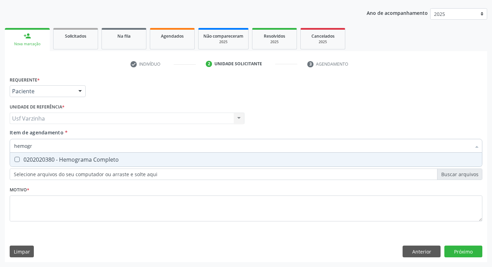
click at [18, 157] on Completo at bounding box center [17, 159] width 5 height 5
click at [15, 157] on Completo "checkbox" at bounding box center [12, 159] width 4 height 4
checkbox Completo "true"
type input "hemog"
checkbox Completo "false"
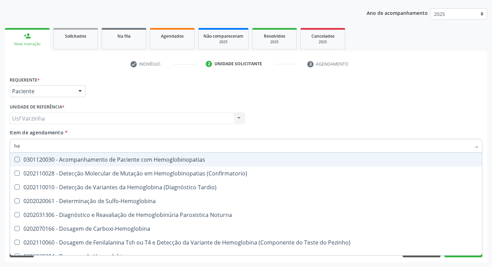
type input "h"
checkbox Completo "false"
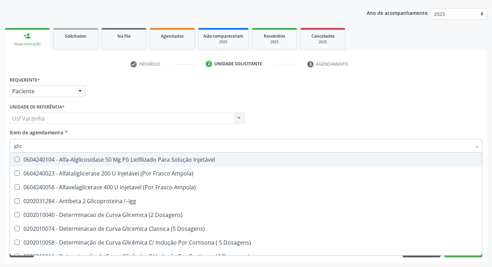
type input "glico"
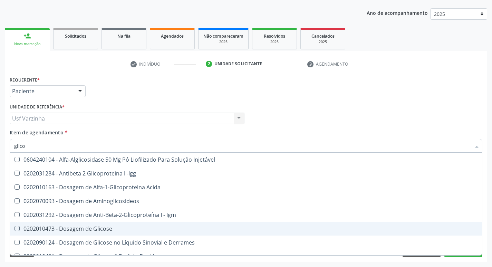
click at [77, 230] on div "0202010473 - Dosagem de Glicose" at bounding box center [246, 229] width 464 height 6
checkbox Glicose "true"
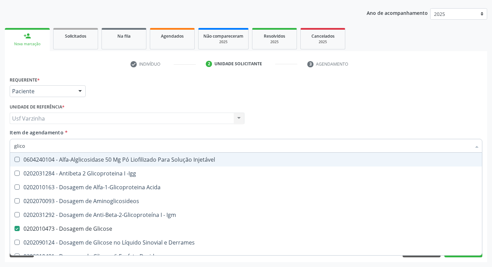
type input "glic"
checkbox Glicose "false"
checkbox Glicose "true"
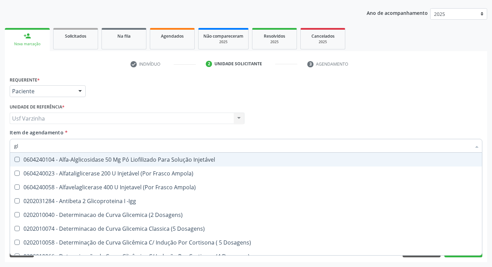
type input "g"
checkbox Glicose "false"
checkbox Glicosilada "false"
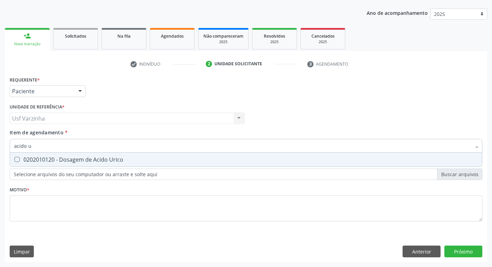
type input "acido ur"
click at [16, 158] on Urico at bounding box center [17, 159] width 5 height 5
click at [15, 158] on Urico "checkbox" at bounding box center [12, 159] width 4 height 4
checkbox Urico "true"
type input "a"
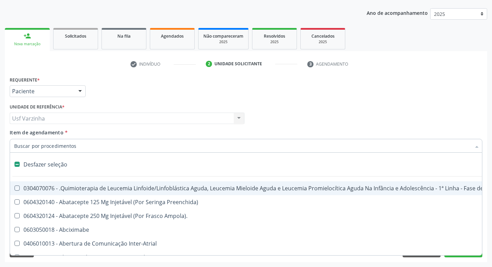
checkbox Manutenção "false"
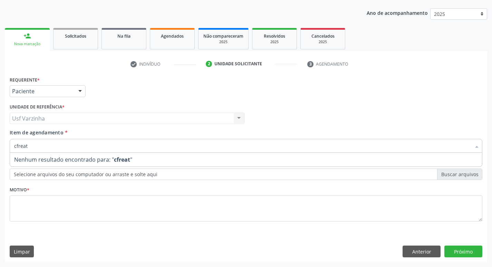
click at [19, 147] on input "cfreat" at bounding box center [242, 146] width 457 height 14
type input "creat"
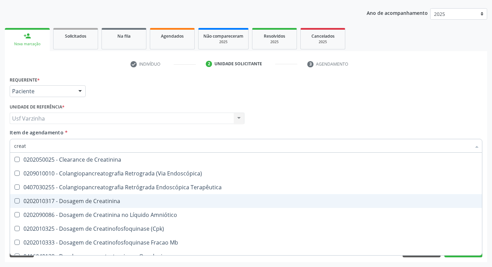
click at [17, 200] on Creatinina at bounding box center [17, 200] width 5 height 5
click at [15, 200] on Creatinina "checkbox" at bounding box center [12, 201] width 4 height 4
checkbox Creatinina "true"
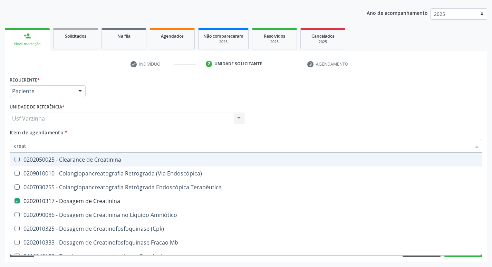
click at [37, 148] on input "creat" at bounding box center [242, 146] width 457 height 14
type input "crea"
checkbox Creatinina "false"
checkbox Mb "true"
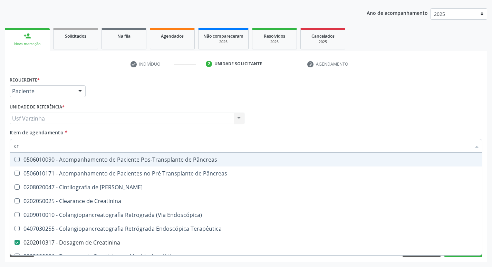
type input "c"
checkbox Creatinina "false"
checkbox Oncologia "false"
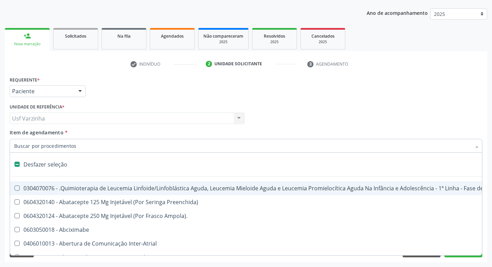
type input "u"
checkbox Cistorrafia "true"
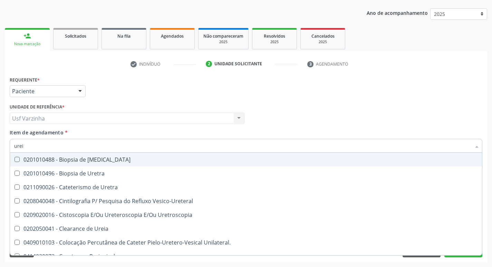
type input "ureia"
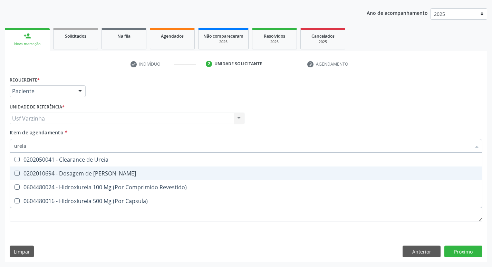
click at [19, 172] on Ureia at bounding box center [17, 173] width 5 height 5
click at [15, 172] on Ureia "checkbox" at bounding box center [12, 173] width 4 height 4
checkbox Ureia "true"
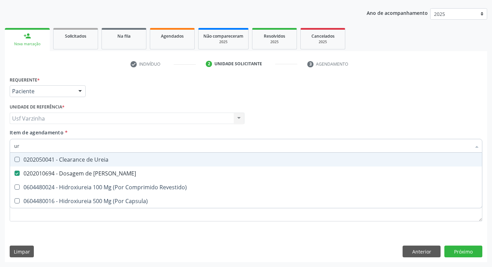
type input "u"
checkbox Ureia "false"
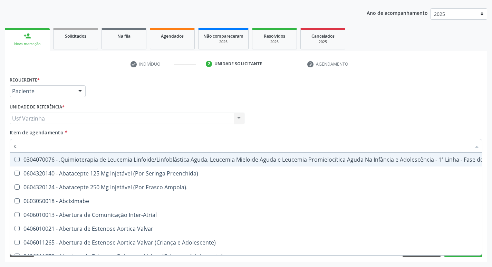
type input "co"
checkbox Único "true"
checkbox Creatinina "true"
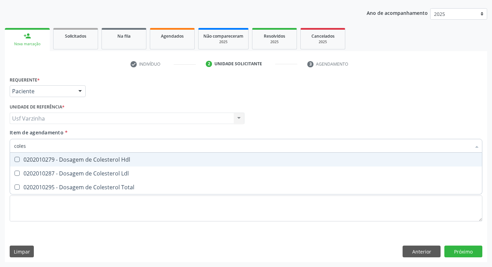
type input "colest"
click at [17, 158] on Hdl at bounding box center [17, 159] width 5 height 5
click at [15, 158] on Hdl "checkbox" at bounding box center [12, 159] width 4 height 4
checkbox Hdl "true"
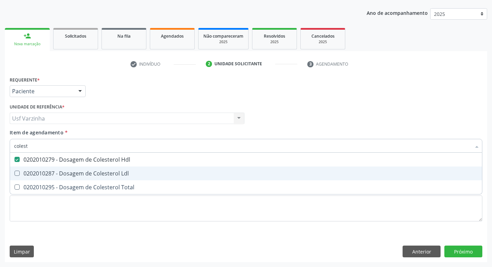
click at [18, 173] on Ldl at bounding box center [17, 173] width 5 height 5
click at [15, 173] on Ldl "checkbox" at bounding box center [12, 173] width 4 height 4
checkbox Ldl "true"
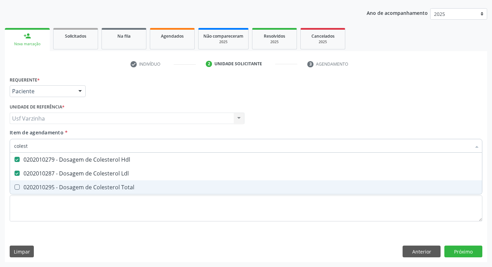
click at [16, 185] on Total at bounding box center [17, 186] width 5 height 5
click at [15, 185] on Total "checkbox" at bounding box center [12, 187] width 4 height 4
checkbox Total "true"
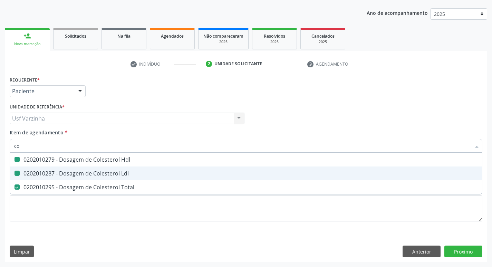
type input "c"
checkbox Hdl "false"
checkbox Ldl "false"
checkbox Total "false"
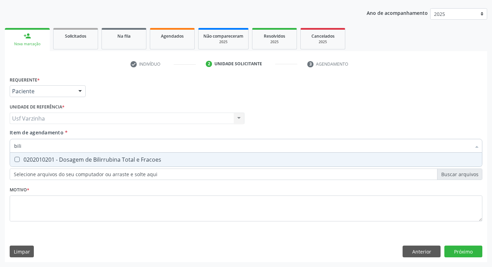
type input "bilir"
click at [15, 160] on Fracoes at bounding box center [17, 159] width 5 height 5
click at [15, 160] on Fracoes "checkbox" at bounding box center [12, 159] width 4 height 4
checkbox Fracoes "true"
click at [27, 148] on input "bilir" at bounding box center [242, 146] width 457 height 14
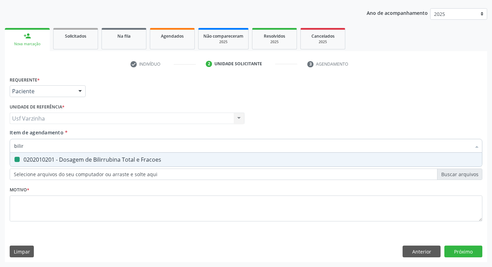
type input "bili"
checkbox Fracoes "false"
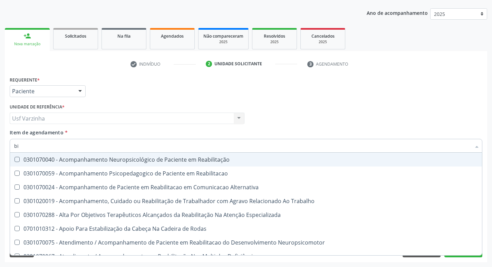
type input "b"
checkbox Fracoes "false"
checkbox Completo\) "false"
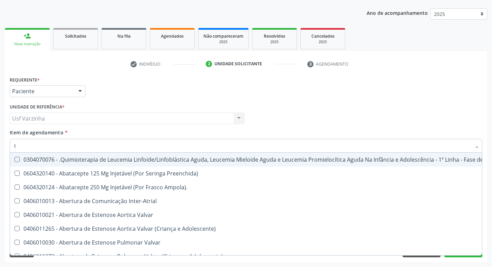
type input "tg"
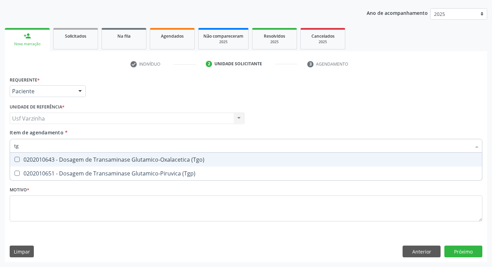
click at [17, 159] on \(Tgo\) at bounding box center [17, 159] width 5 height 5
click at [15, 159] on \(Tgo\) "checkbox" at bounding box center [12, 159] width 4 height 4
checkbox \(Tgo\) "true"
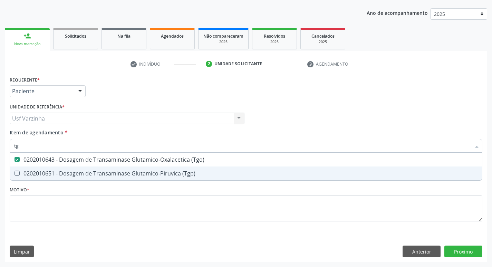
click at [16, 173] on \(Tgp\) at bounding box center [17, 173] width 5 height 5
click at [15, 173] on \(Tgp\) "checkbox" at bounding box center [12, 173] width 4 height 4
checkbox \(Tgp\) "true"
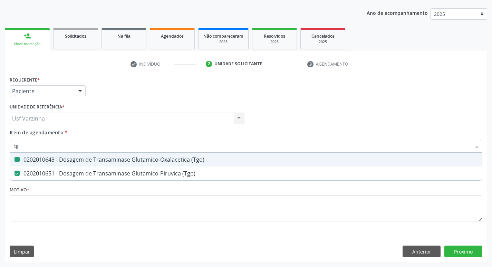
type input "t"
checkbox \(Tgo\) "false"
checkbox \(Tgp\) "false"
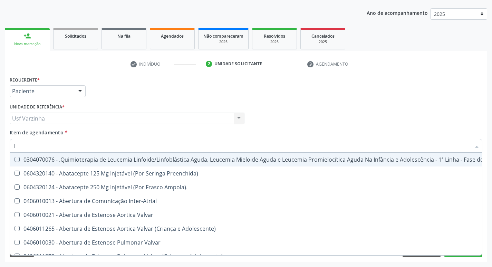
type input "la"
checkbox \(Monocular\) "true"
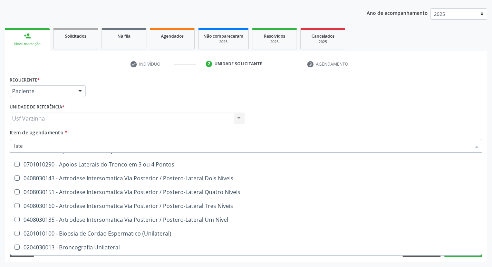
scroll to position [35, 0]
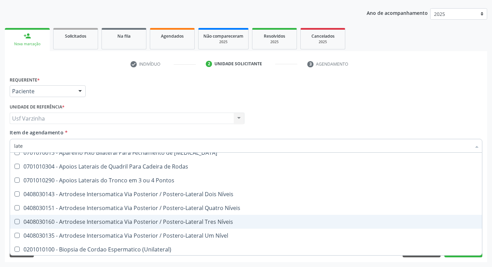
type input "latex"
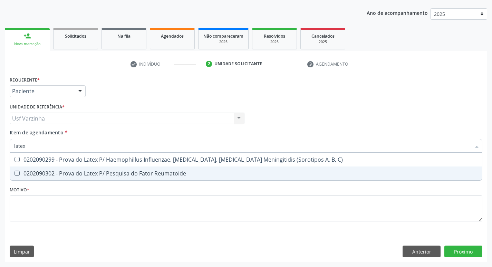
click at [17, 171] on Reumatoide at bounding box center [17, 173] width 5 height 5
click at [15, 171] on Reumatoide "checkbox" at bounding box center [12, 173] width 4 height 4
checkbox Reumatoide "true"
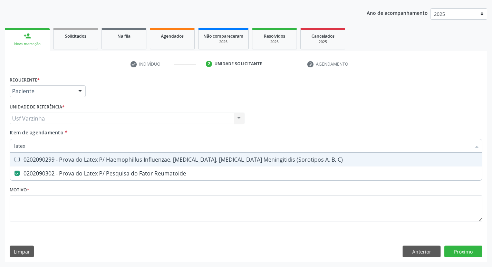
type input "late"
checkbox Reumatoide "false"
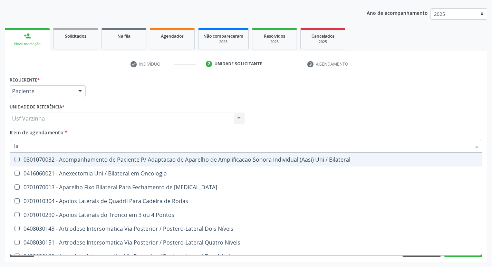
type input "l"
checkbox Reumatoide "false"
checkbox Unilateral "false"
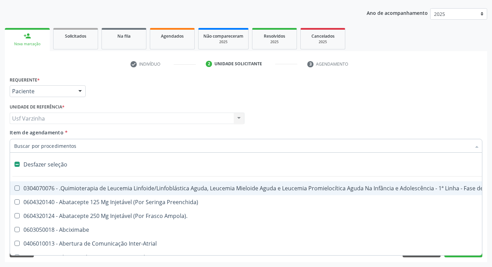
type input "u"
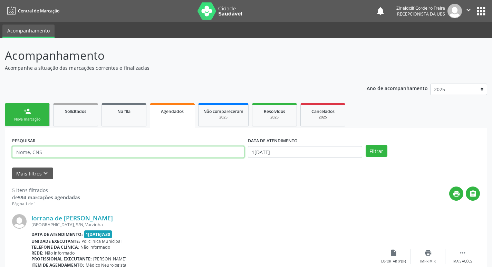
click at [79, 155] on input "text" at bounding box center [128, 152] width 232 height 12
type input "[PERSON_NAME]"
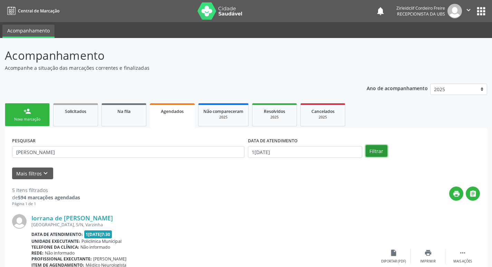
click at [377, 153] on button "Filtrar" at bounding box center [377, 151] width 22 height 12
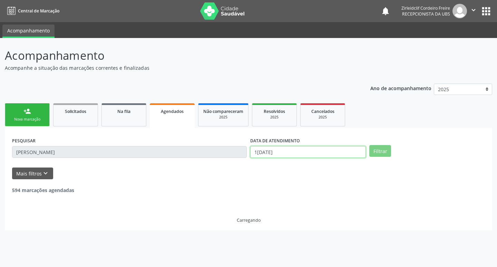
click at [288, 150] on input "1[DATE]" at bounding box center [308, 152] width 116 height 12
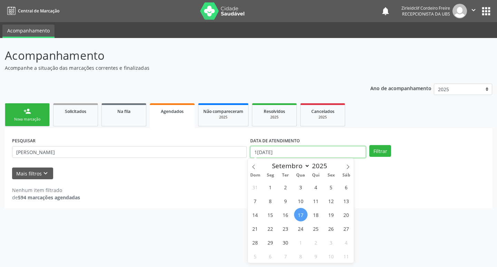
click at [284, 154] on input "1[DATE]" at bounding box center [308, 152] width 116 height 12
click at [269, 230] on span "22" at bounding box center [270, 228] width 13 height 13
type input "22/09/2025"
click at [270, 227] on span "22" at bounding box center [270, 228] width 13 height 13
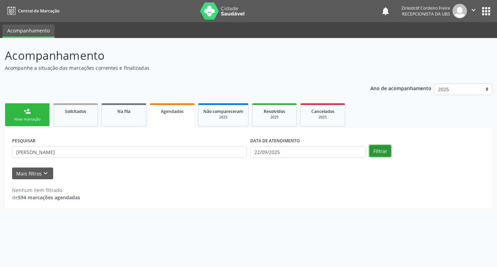
click at [381, 153] on button "Filtrar" at bounding box center [381, 151] width 22 height 12
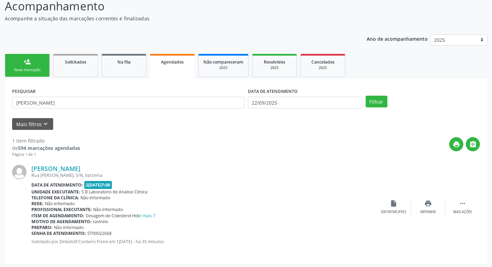
scroll to position [51, 0]
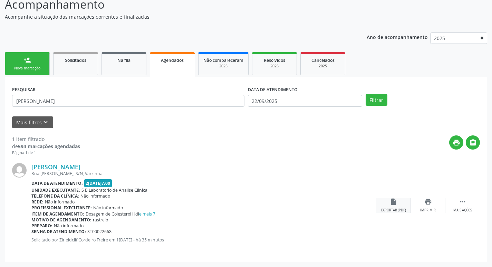
click at [394, 207] on div "insert_drive_file Exportar (PDF)" at bounding box center [394, 205] width 35 height 15
click at [78, 67] on link "Solicitados" at bounding box center [75, 63] width 45 height 23
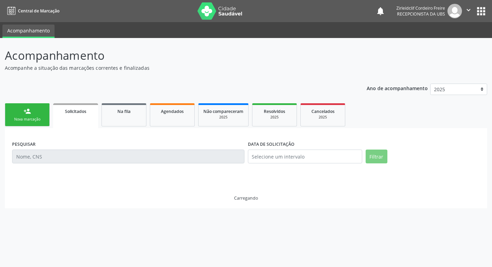
scroll to position [0, 0]
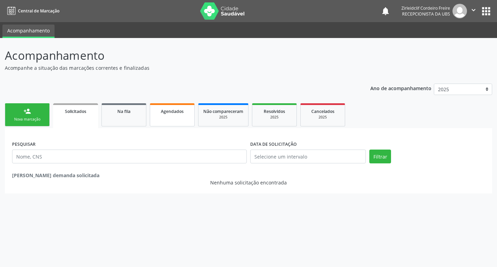
click at [174, 113] on span "Agendados" at bounding box center [172, 111] width 23 height 6
select select "8"
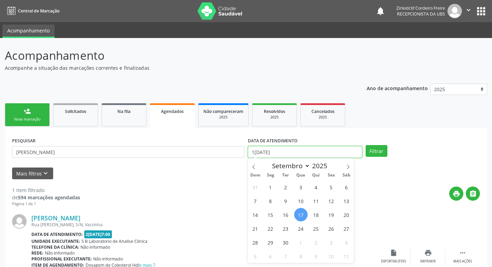
click at [331, 154] on input "1[DATE]" at bounding box center [305, 152] width 114 height 12
click at [270, 229] on span "22" at bounding box center [270, 228] width 13 height 13
type input "22/09/2025"
click at [270, 229] on span "22" at bounding box center [270, 228] width 13 height 13
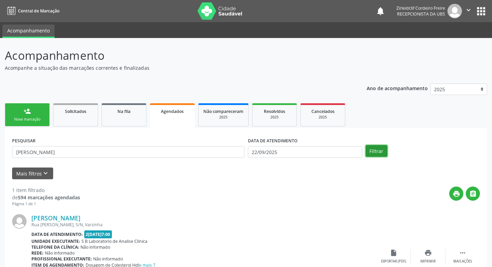
click at [375, 150] on button "Filtrar" at bounding box center [377, 151] width 22 height 12
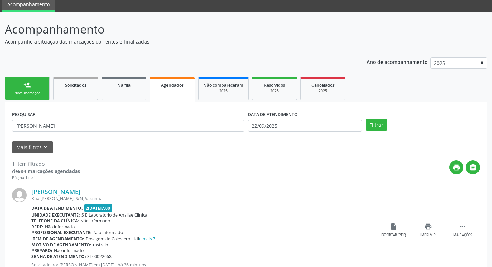
scroll to position [51, 0]
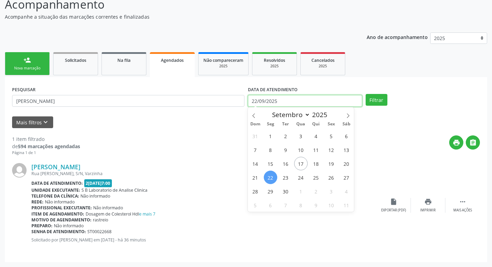
click at [282, 100] on input "22/09/2025" at bounding box center [305, 101] width 114 height 12
click at [269, 176] on span "22" at bounding box center [270, 177] width 13 height 13
type input "22/09/2025"
click at [269, 175] on span "22" at bounding box center [270, 177] width 13 height 13
click at [269, 175] on div "Rua [PERSON_NAME], S/N, Varzinha" at bounding box center [203, 174] width 345 height 6
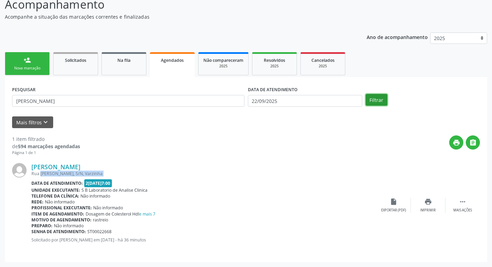
click at [376, 101] on button "Filtrar" at bounding box center [377, 100] width 22 height 12
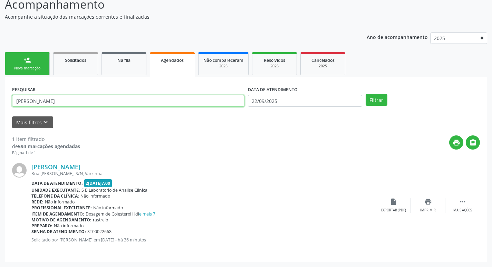
drag, startPoint x: 66, startPoint y: 100, endPoint x: 0, endPoint y: 102, distance: 66.4
click at [0, 102] on div "Acompanhamento Acompanhe a situação das marcações correntes e finalizadas Relat…" at bounding box center [246, 127] width 492 height 280
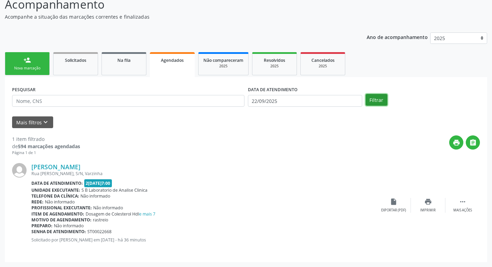
click at [380, 101] on button "Filtrar" at bounding box center [377, 100] width 22 height 12
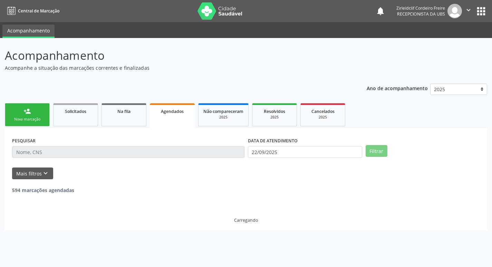
scroll to position [0, 0]
click at [380, 101] on div "Ano de acompanhamento 2025 2024" at bounding box center [432, 90] width 122 height 23
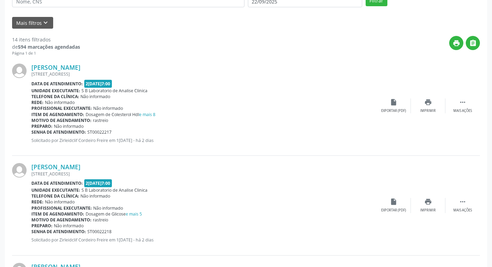
scroll to position [138, 0]
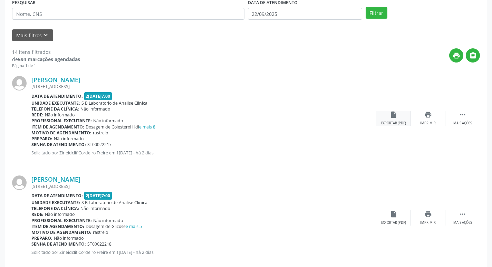
click at [397, 123] on div "Exportar (PDF)" at bounding box center [393, 123] width 25 height 5
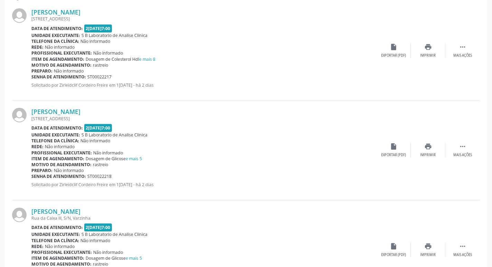
scroll to position [207, 0]
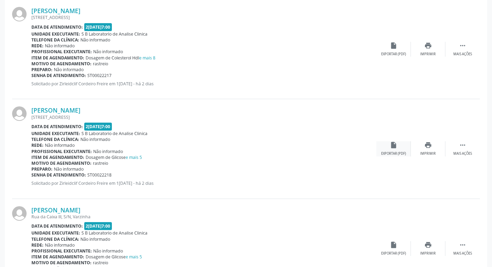
click at [391, 149] on div "insert_drive_file Exportar (PDF)" at bounding box center [394, 148] width 35 height 15
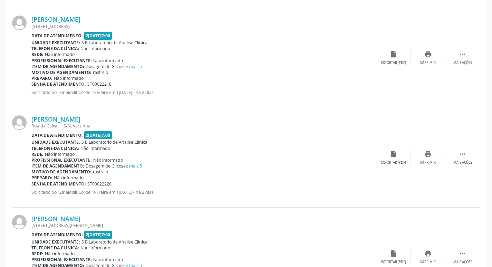
scroll to position [311, 0]
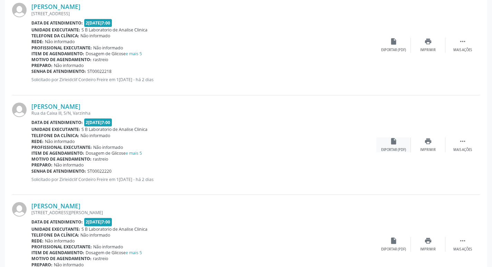
click at [393, 142] on icon "insert_drive_file" at bounding box center [394, 141] width 8 height 8
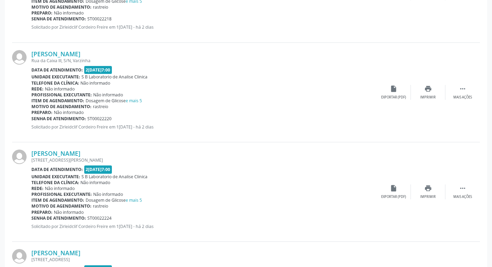
scroll to position [380, 0]
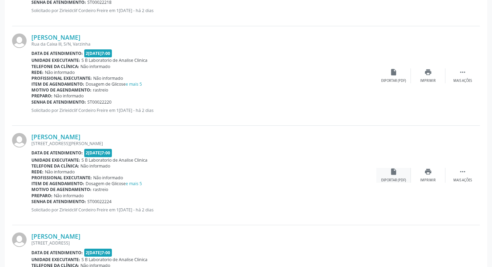
click at [390, 178] on div "insert_drive_file Exportar (PDF)" at bounding box center [394, 175] width 35 height 15
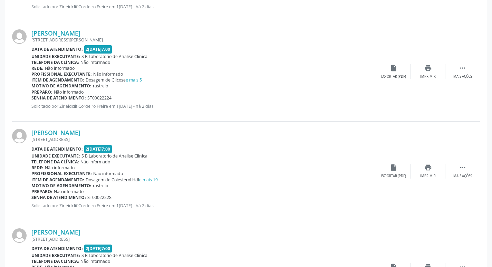
scroll to position [518, 0]
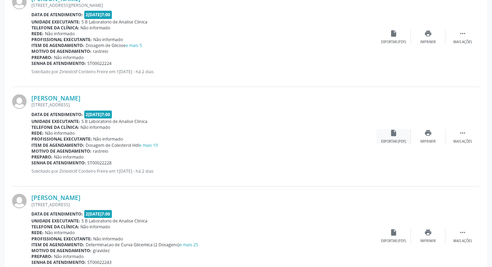
click at [396, 141] on div "Exportar (PDF)" at bounding box center [393, 141] width 25 height 5
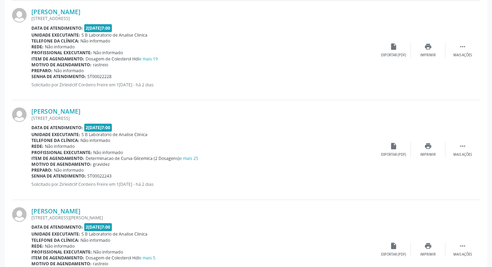
scroll to position [622, 0]
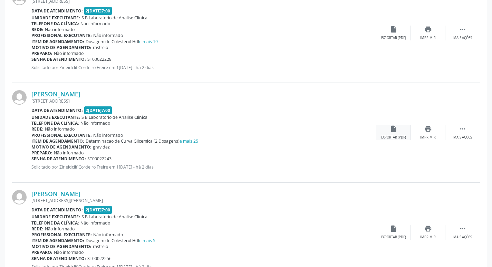
click at [394, 135] on div "Exportar (PDF)" at bounding box center [393, 137] width 25 height 5
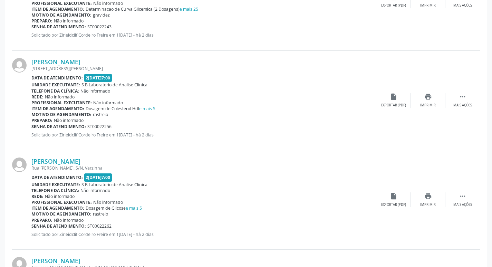
scroll to position [760, 0]
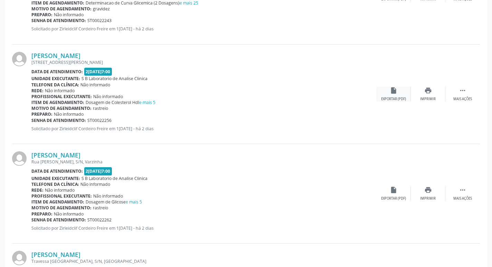
click at [395, 96] on div "insert_drive_file Exportar (PDF)" at bounding box center [394, 94] width 35 height 15
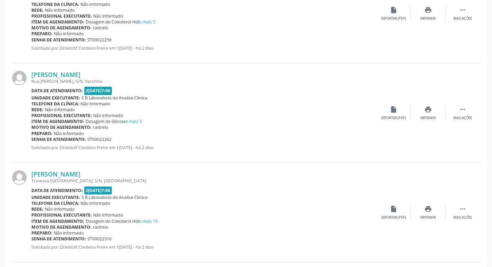
scroll to position [864, 0]
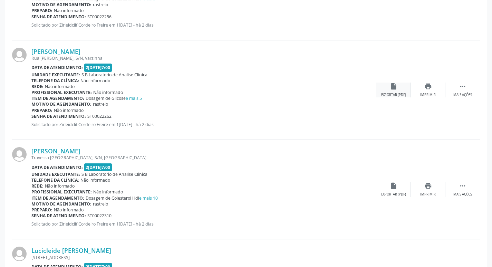
click at [388, 93] on div "Exportar (PDF)" at bounding box center [393, 95] width 25 height 5
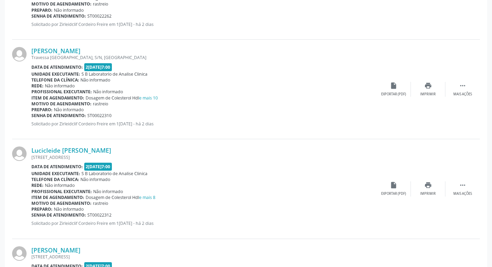
scroll to position [967, 0]
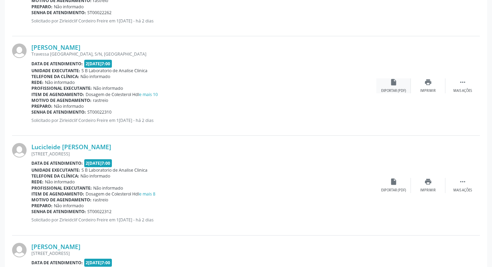
click at [392, 88] on div "Exportar (PDF)" at bounding box center [393, 90] width 25 height 5
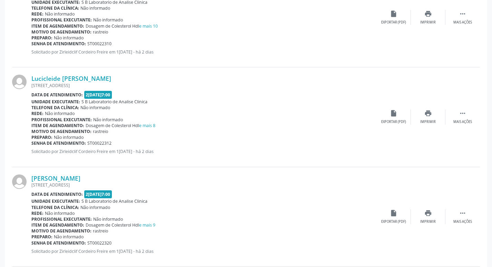
scroll to position [1036, 0]
click at [390, 122] on div "Exportar (PDF)" at bounding box center [393, 121] width 25 height 5
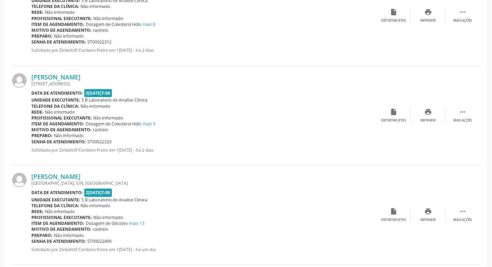
scroll to position [1140, 0]
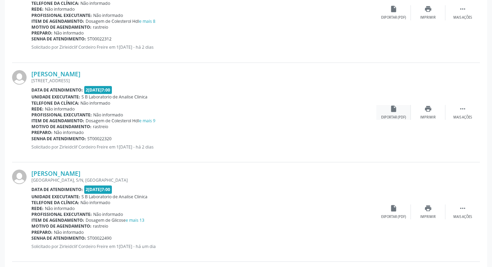
click at [395, 116] on div "Exportar (PDF)" at bounding box center [393, 117] width 25 height 5
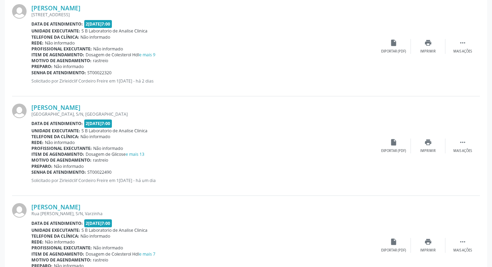
scroll to position [1209, 0]
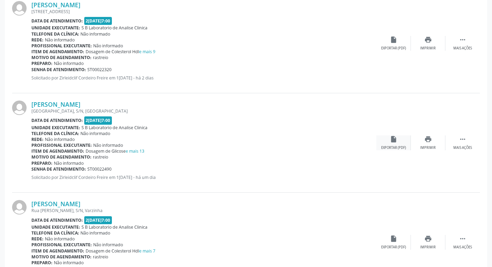
click at [395, 150] on div "Exportar (PDF)" at bounding box center [393, 147] width 25 height 5
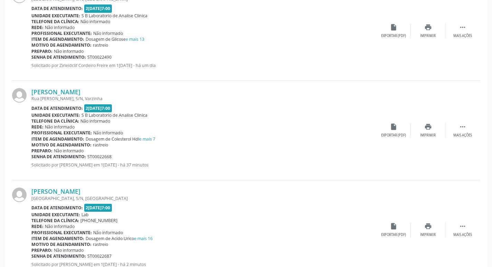
scroll to position [1346, 0]
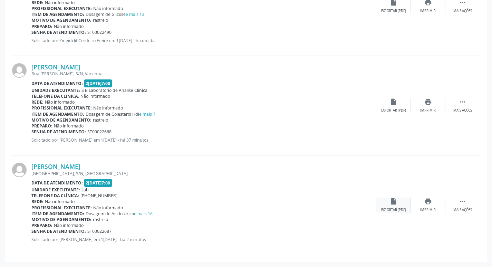
click at [393, 207] on div "insert_drive_file Exportar (PDF)" at bounding box center [394, 205] width 35 height 15
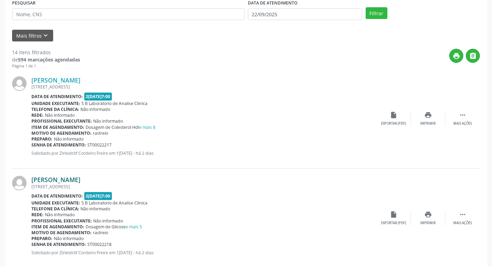
scroll to position [0, 0]
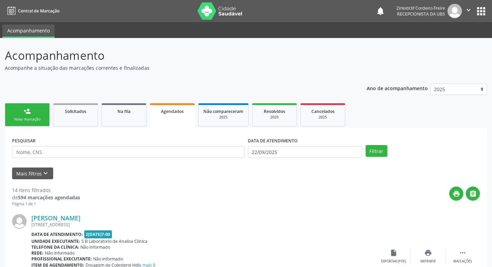
click at [30, 117] on div "Nova marcação" at bounding box center [27, 119] width 35 height 5
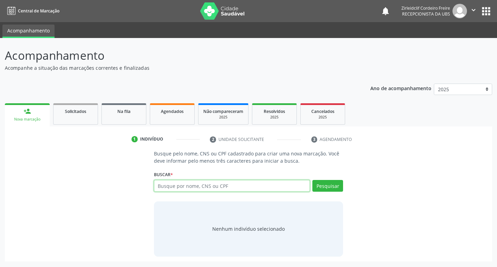
click at [219, 184] on input "text" at bounding box center [232, 186] width 156 height 12
type input "703406239054912"
click at [328, 187] on button "Pesquisar" at bounding box center [328, 186] width 31 height 12
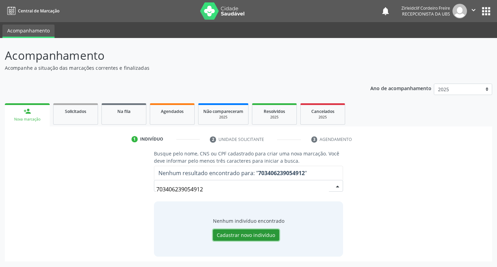
click at [252, 235] on button "Cadastrar novo indivíduo" at bounding box center [246, 235] width 66 height 12
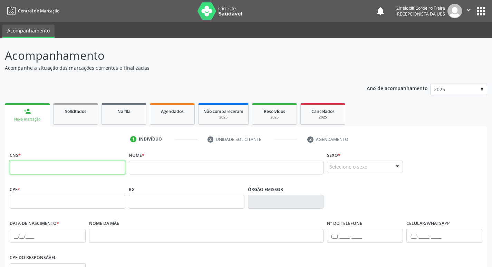
click at [46, 162] on input "text" at bounding box center [68, 168] width 116 height 14
type input "703 4062 3905 4912"
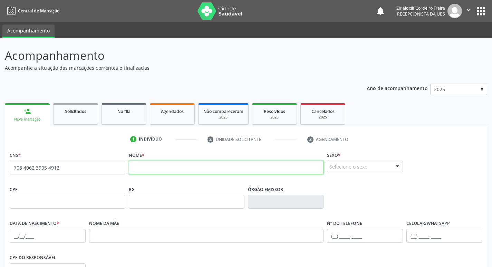
click at [141, 168] on input "text" at bounding box center [226, 168] width 195 height 14
type input "maria aparecida de melo ramalho"
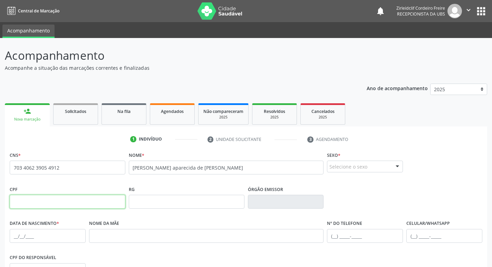
click at [84, 204] on input "text" at bounding box center [68, 202] width 116 height 14
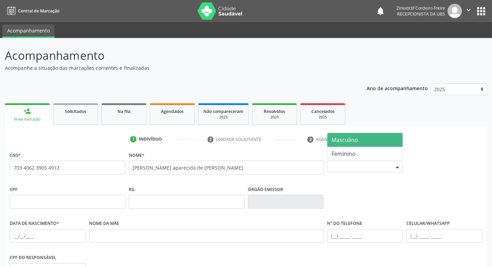
click at [398, 165] on div at bounding box center [397, 167] width 10 height 12
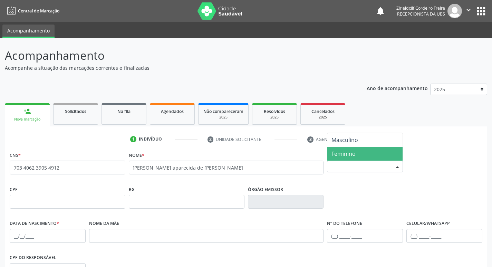
click at [362, 152] on span "Feminino" at bounding box center [364, 154] width 75 height 14
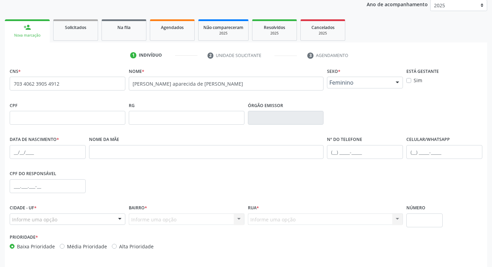
scroll to position [104, 0]
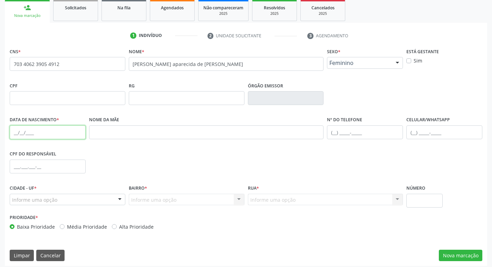
click at [22, 131] on input "text" at bounding box center [48, 132] width 76 height 14
type input "03/12/1967"
click at [105, 163] on div "CPF do responsável" at bounding box center [246, 166] width 476 height 34
click at [117, 199] on div at bounding box center [120, 200] width 10 height 12
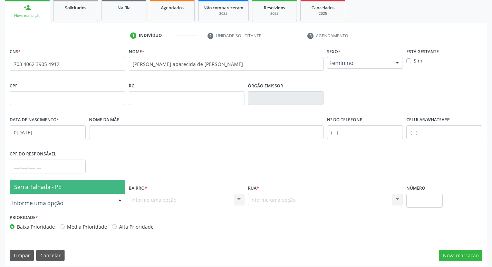
click at [77, 187] on span "Serra Talhada - PE" at bounding box center [67, 187] width 115 height 14
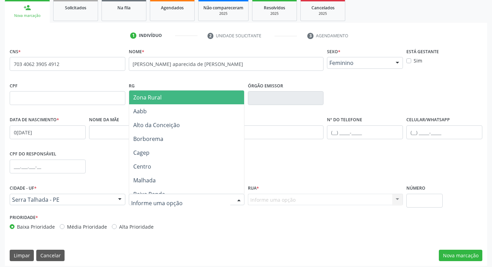
click at [217, 199] on div at bounding box center [187, 200] width 116 height 12
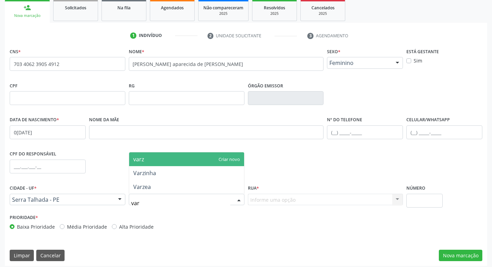
type input "varz"
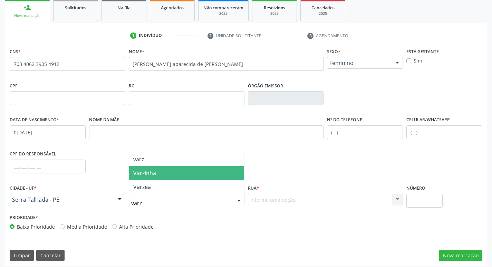
click at [175, 175] on span "Varzinha" at bounding box center [186, 173] width 115 height 14
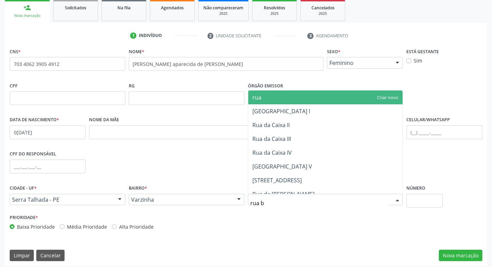
type input "rua ba"
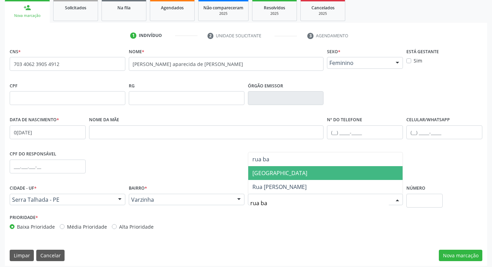
click at [285, 175] on span "[GEOGRAPHIC_DATA]" at bounding box center [280, 173] width 55 height 8
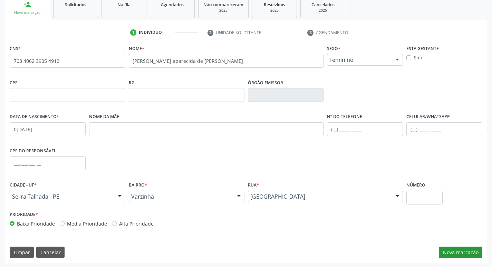
scroll to position [107, 0]
click at [467, 251] on button "Nova marcação" at bounding box center [461, 252] width 44 height 12
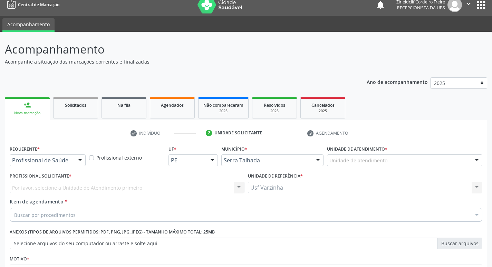
scroll to position [41, 0]
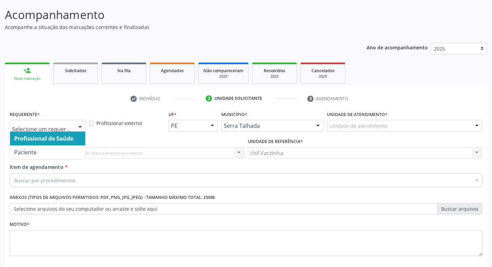
click at [79, 127] on div at bounding box center [80, 126] width 10 height 12
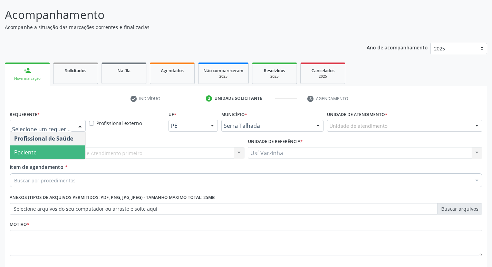
click at [41, 153] on span "Paciente" at bounding box center [47, 152] width 75 height 14
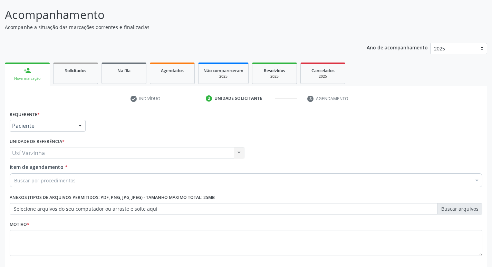
click at [86, 183] on div "Buscar por procedimentos" at bounding box center [246, 180] width 473 height 14
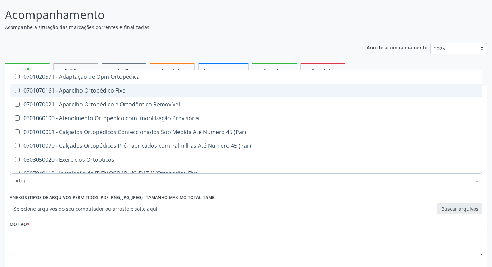
type input "ortope"
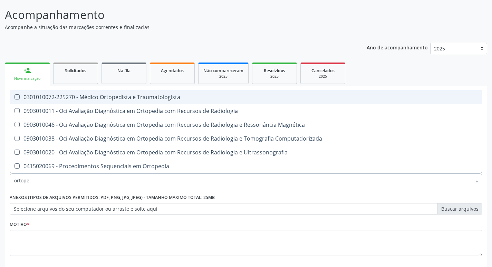
click at [16, 97] on Traumatologista at bounding box center [17, 96] width 5 height 5
click at [15, 97] on Traumatologista "checkbox" at bounding box center [12, 97] width 4 height 4
checkbox Traumatologista "true"
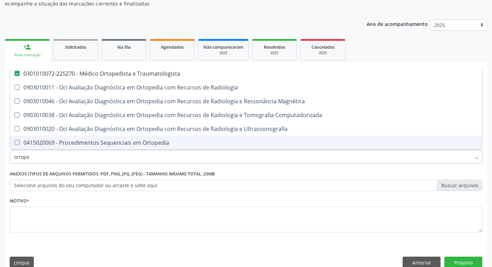
scroll to position [75, 0]
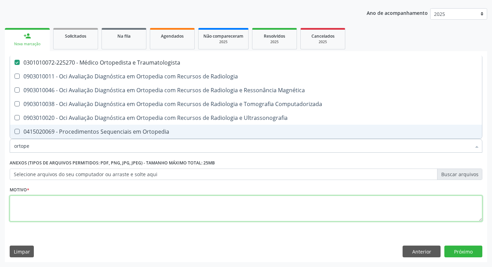
click at [29, 206] on textarea at bounding box center [246, 209] width 473 height 26
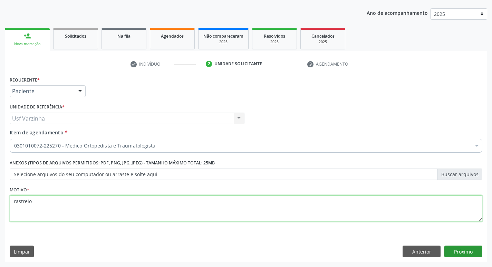
type textarea "rastreio"
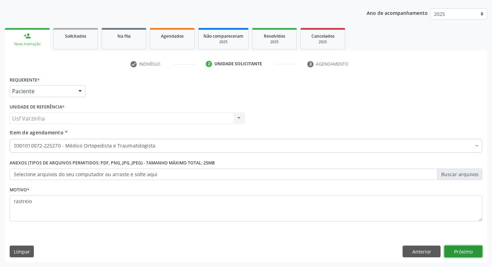
click at [467, 251] on button "Próximo" at bounding box center [464, 252] width 38 height 12
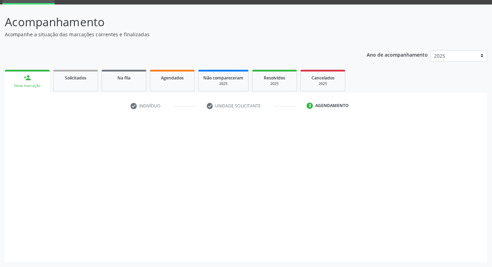
scroll to position [34, 0]
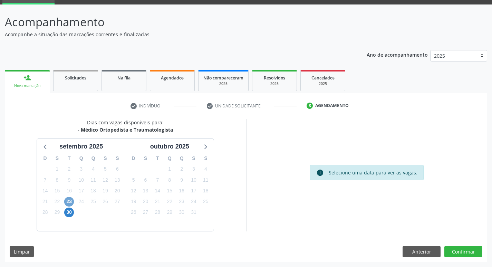
click at [68, 200] on span "23" at bounding box center [69, 202] width 10 height 10
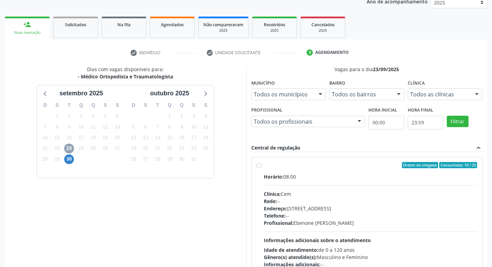
scroll to position [99, 0]
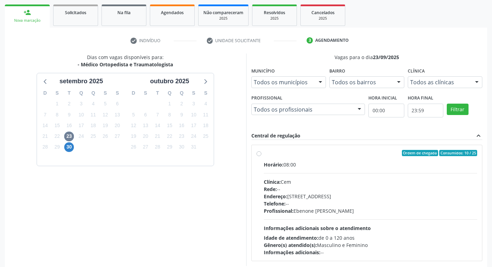
click at [264, 153] on label "Ordem de chegada Consumidos: 10 / 25 Horário: 08:00 Clínica: Cem Rede: -- Ender…" at bounding box center [371, 203] width 214 height 106
click at [257, 153] on input "Ordem de chegada Consumidos: 10 / 25 Horário: 08:00 Clínica: Cem Rede: -- Ender…" at bounding box center [259, 153] width 5 height 6
radio input "true"
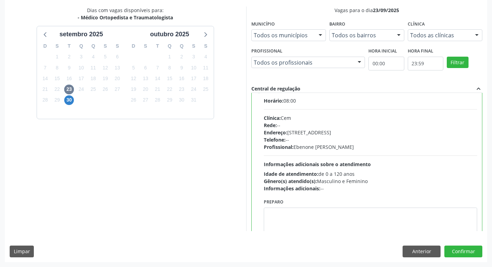
scroll to position [0, 0]
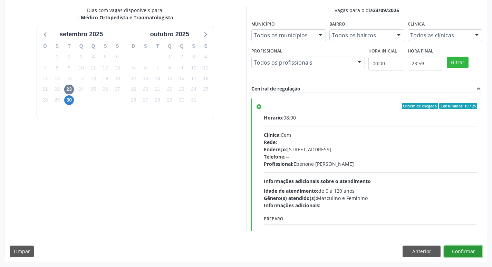
click at [463, 250] on button "Confirmar" at bounding box center [464, 252] width 38 height 12
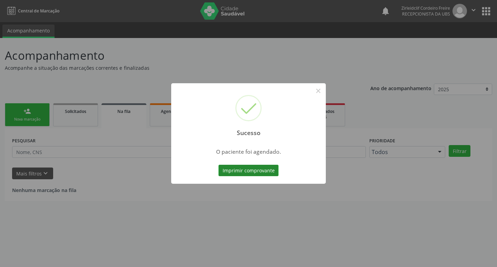
click at [261, 171] on button "Imprimir comprovante" at bounding box center [249, 171] width 60 height 12
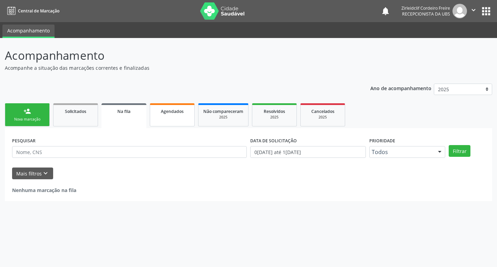
click at [173, 108] on div "Agendados" at bounding box center [172, 110] width 35 height 7
click at [169, 116] on link "Agendados" at bounding box center [172, 114] width 45 height 23
click at [170, 116] on link "Agendados" at bounding box center [172, 114] width 45 height 23
click at [173, 114] on span "Agendados" at bounding box center [172, 111] width 23 height 6
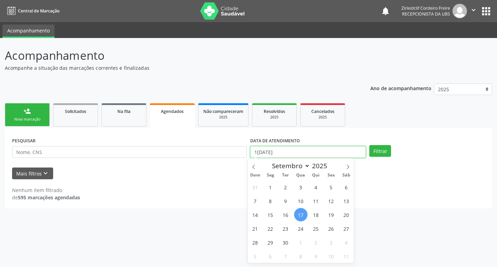
click at [342, 153] on input "1[DATE]" at bounding box center [308, 152] width 116 height 12
click at [283, 228] on span "23" at bounding box center [285, 228] width 13 height 13
type input "23/09/2025"
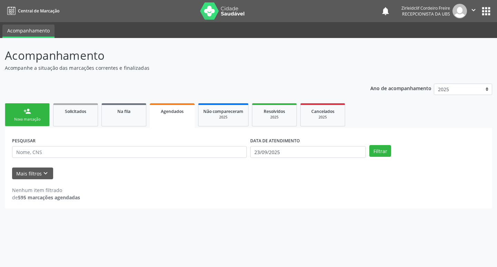
click at [283, 228] on div "Acompanhamento Acompanhe a situação das marcações correntes e finalizadas Relat…" at bounding box center [248, 152] width 497 height 229
click at [379, 153] on button "Filtrar" at bounding box center [381, 151] width 22 height 12
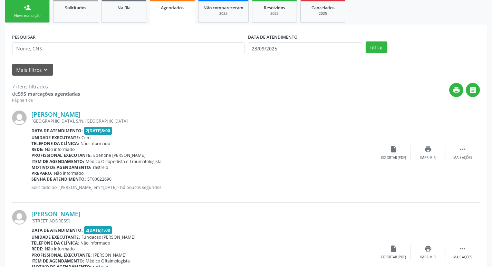
scroll to position [138, 0]
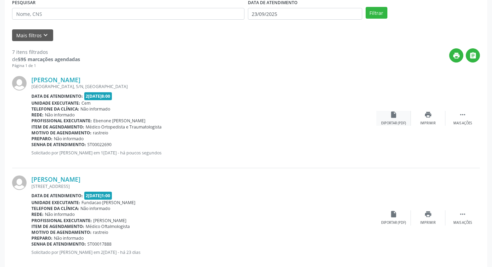
click at [390, 120] on div "insert_drive_file Exportar (PDF)" at bounding box center [394, 118] width 35 height 15
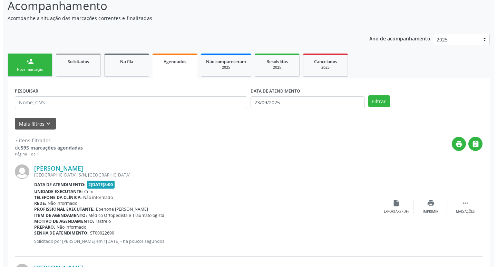
scroll to position [0, 0]
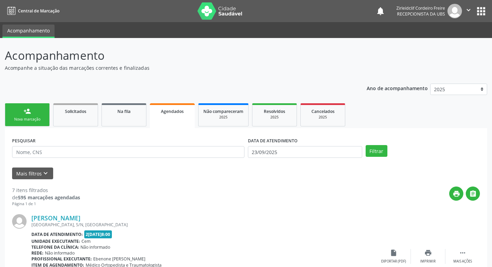
click at [27, 113] on div "person_add" at bounding box center [27, 111] width 8 height 8
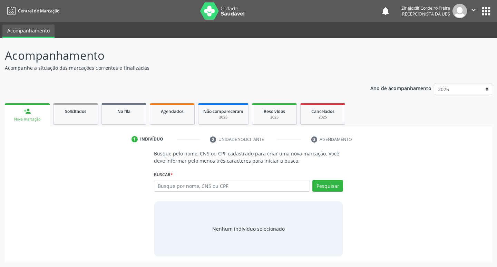
click at [26, 118] on div "Nova marcação" at bounding box center [27, 119] width 35 height 5
